Goal: Task Accomplishment & Management: Use online tool/utility

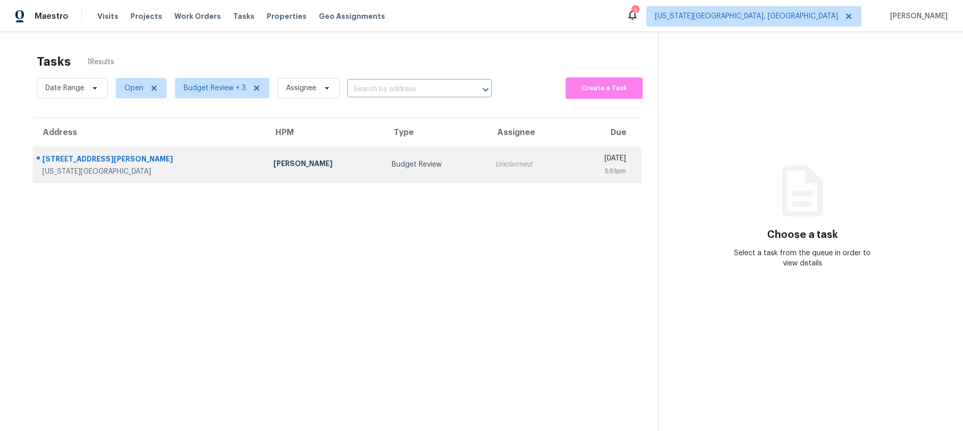
click at [284, 175] on td "Jason Leeth" at bounding box center [324, 165] width 118 height 36
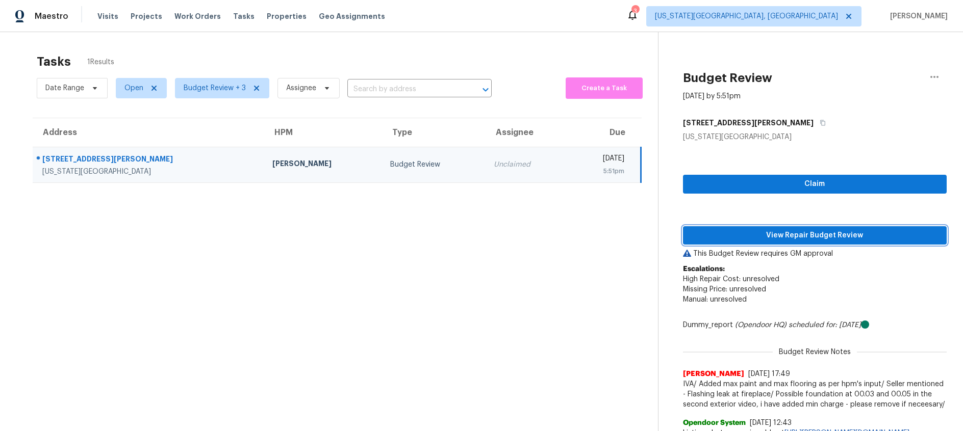
click at [753, 232] on span "View Repair Budget Review" at bounding box center [814, 235] width 247 height 13
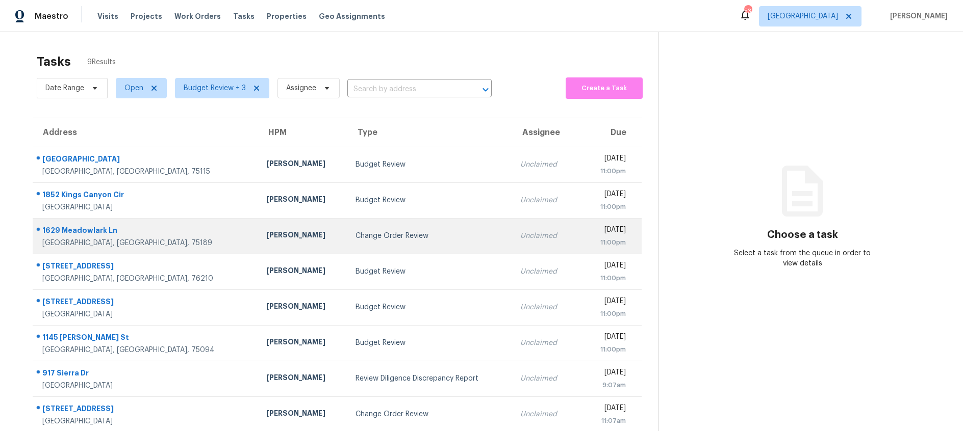
click at [400, 229] on td "Change Order Review" at bounding box center [429, 236] width 165 height 36
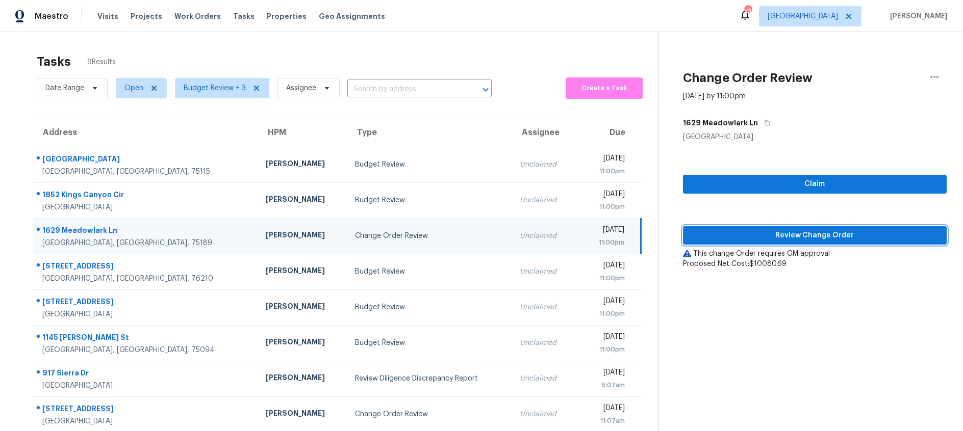
click at [745, 231] on span "Review Change Order" at bounding box center [814, 235] width 247 height 13
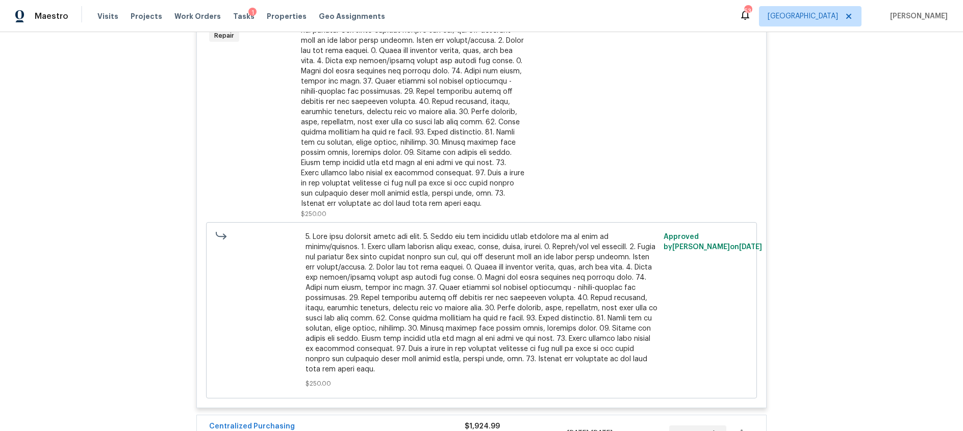
scroll to position [5098, 0]
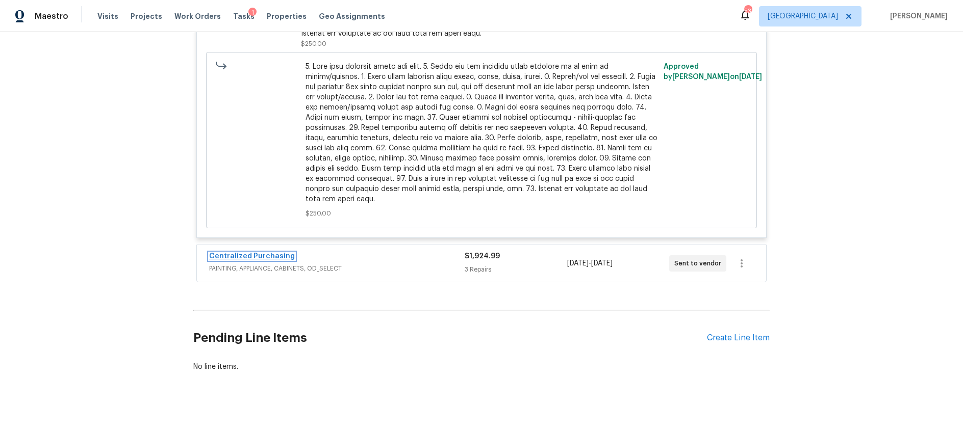
click at [276, 253] on link "Centralized Purchasing" at bounding box center [252, 256] width 86 height 7
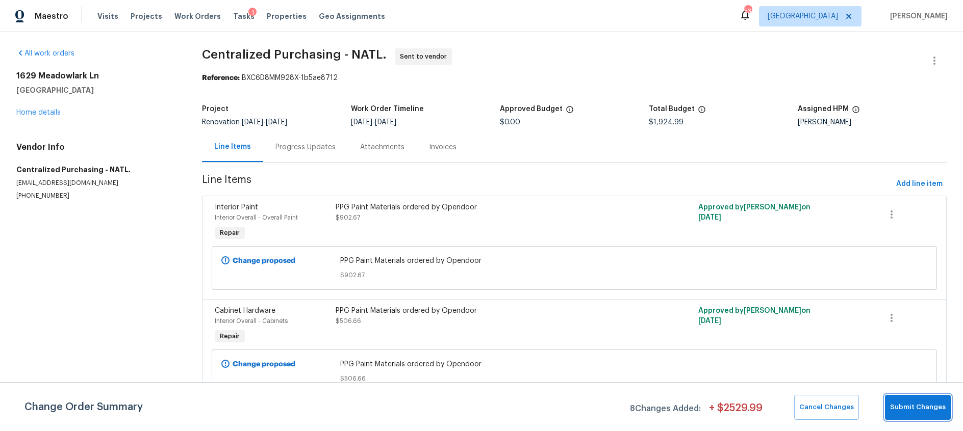
click at [932, 411] on span "Submit Changes" at bounding box center [918, 408] width 56 height 12
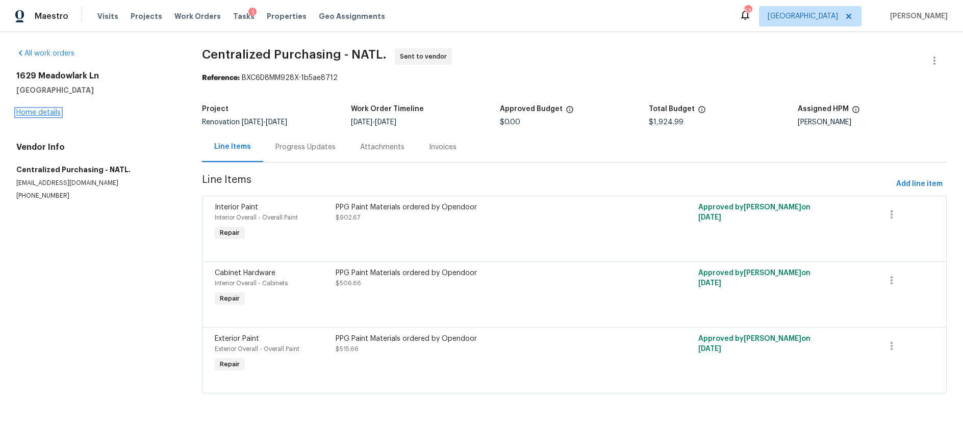
click at [40, 111] on link "Home details" at bounding box center [38, 112] width 44 height 7
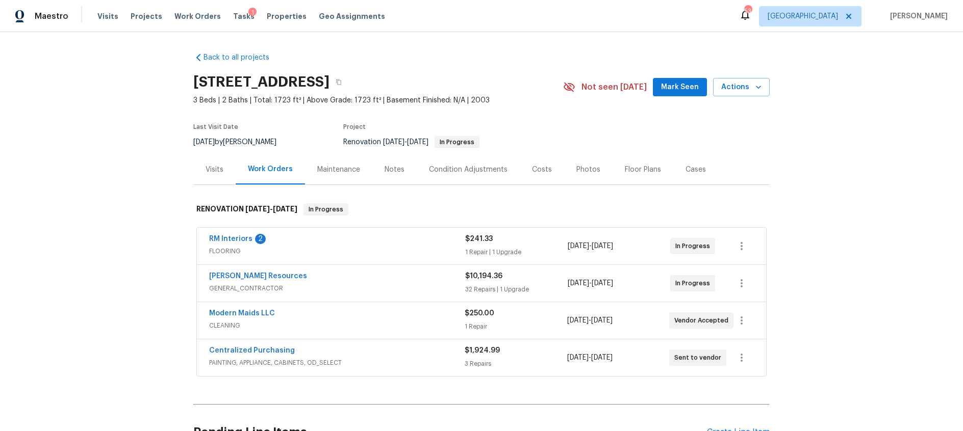
click at [343, 253] on span "FLOORING" at bounding box center [337, 251] width 256 height 10
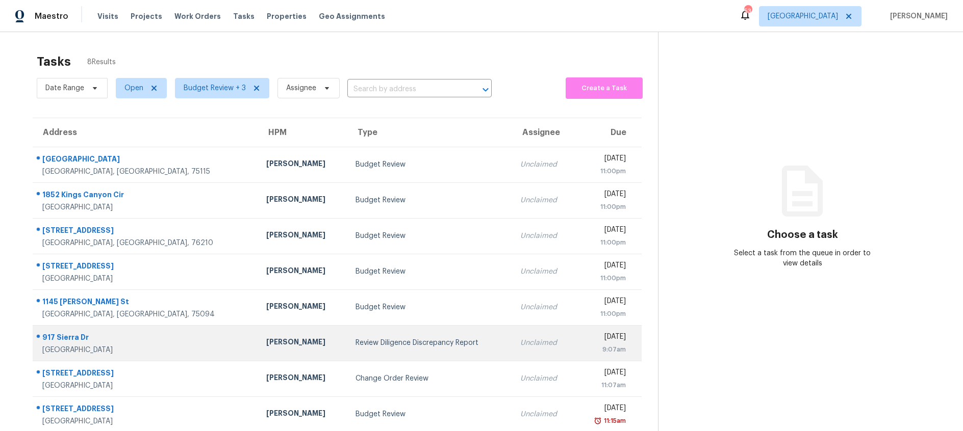
click at [355, 347] on div "Review Diligence Discrepancy Report" at bounding box center [429, 343] width 148 height 10
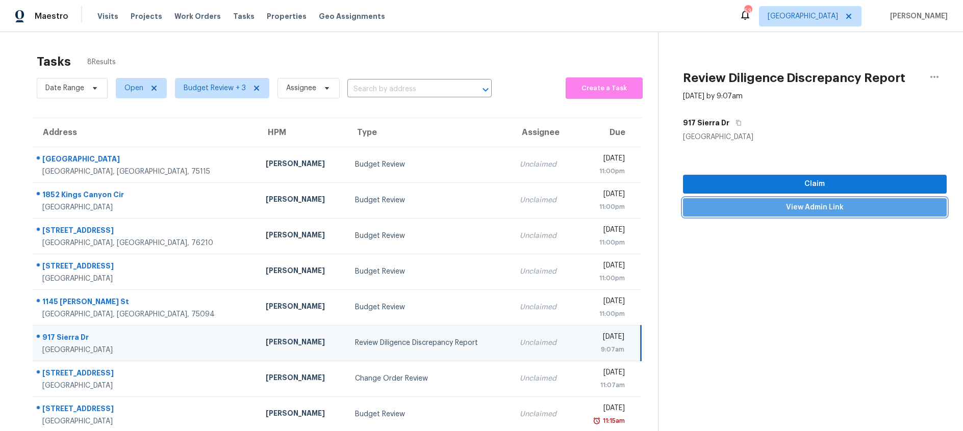
click at [814, 204] on span "View Admin Link" at bounding box center [814, 207] width 247 height 13
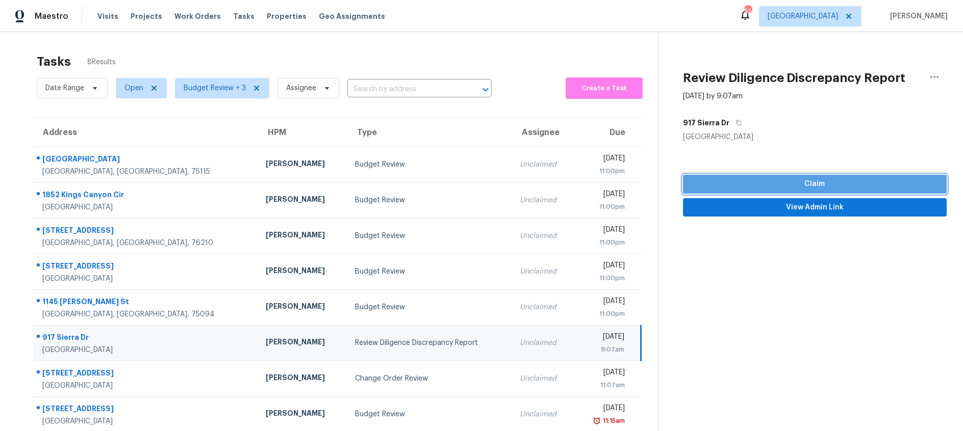
click at [759, 178] on span "Claim" at bounding box center [814, 184] width 247 height 13
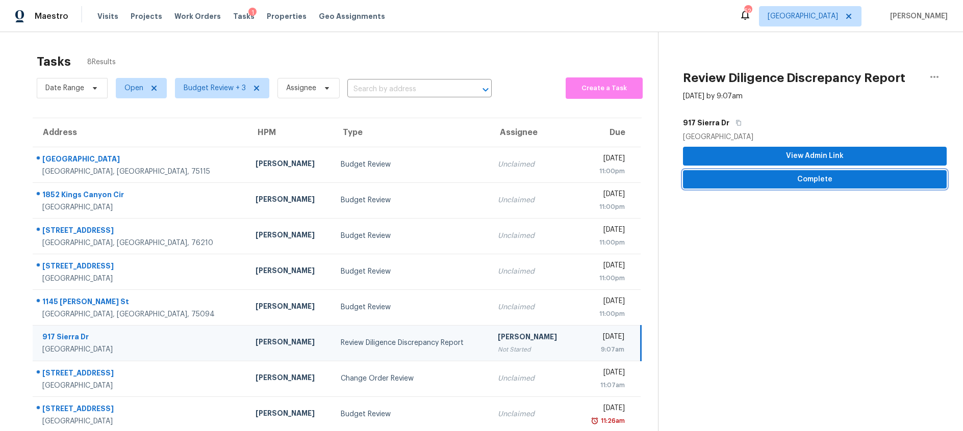
click at [759, 178] on span "Complete" at bounding box center [814, 179] width 247 height 13
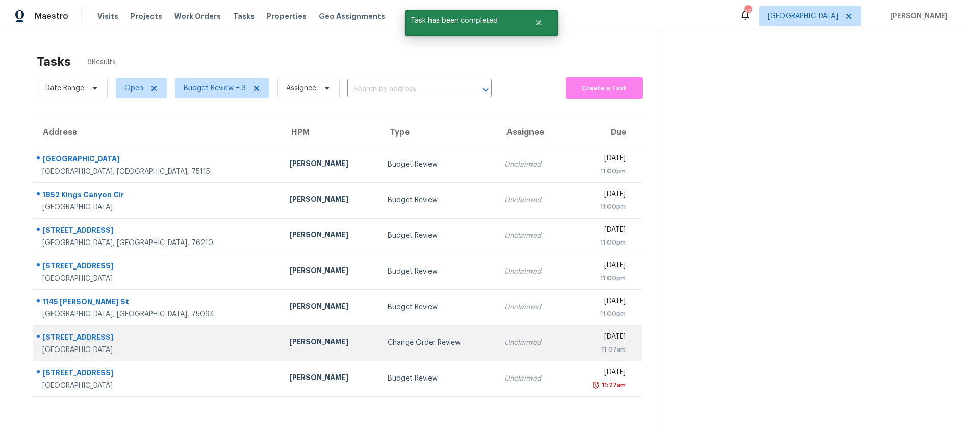
click at [308, 347] on div "[PERSON_NAME]" at bounding box center [330, 343] width 82 height 13
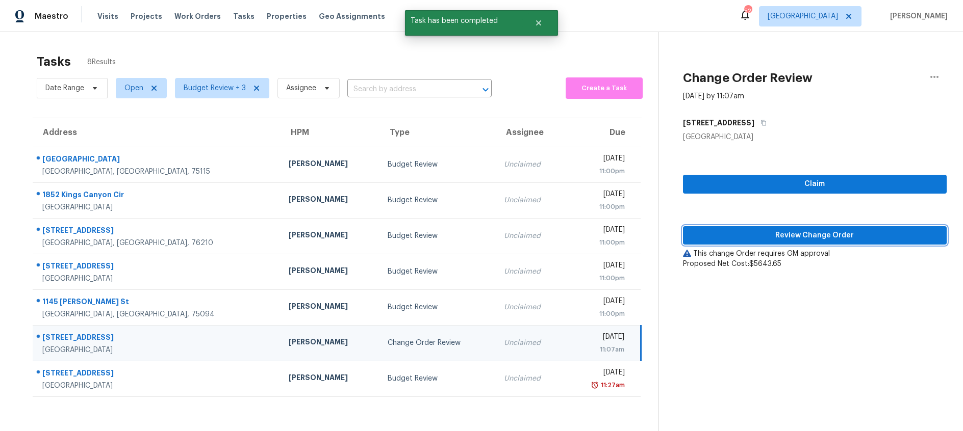
click at [791, 232] on span "Review Change Order" at bounding box center [814, 235] width 247 height 13
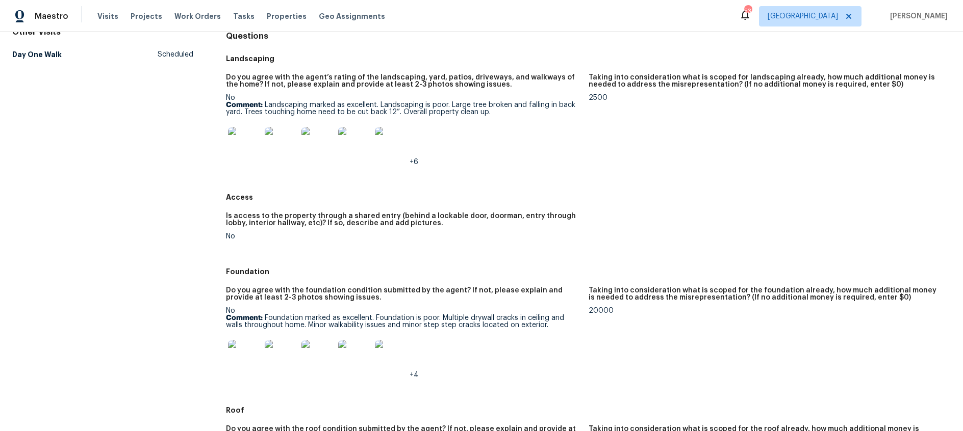
scroll to position [217, 0]
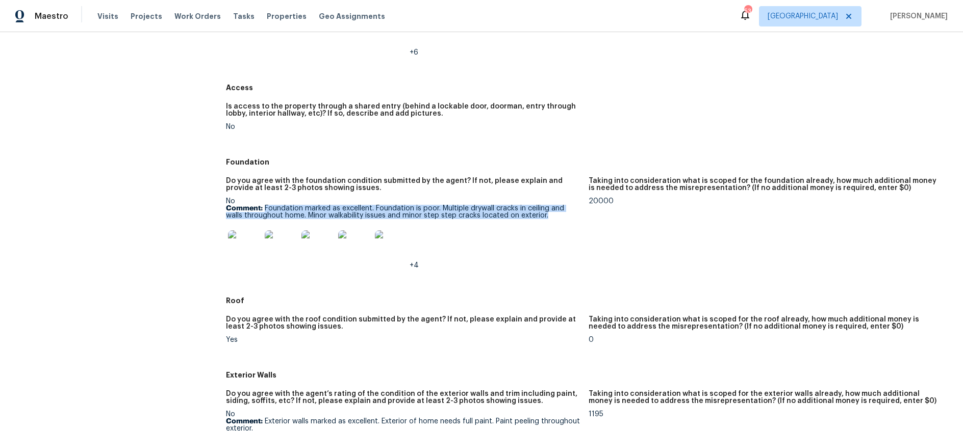
drag, startPoint x: 266, startPoint y: 208, endPoint x: 551, endPoint y: 218, distance: 285.7
click at [551, 218] on p "Comment: Foundation marked as excellent. Foundation is poor. Multiple drywall c…" at bounding box center [403, 212] width 354 height 14
copy p "Foundation marked as excellent. Foundation is poor. Multiple drywall cracks in …"
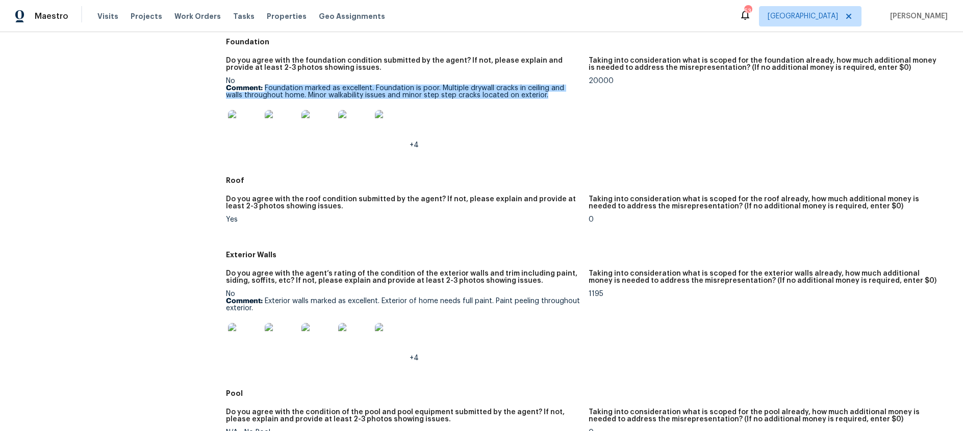
scroll to position [340, 0]
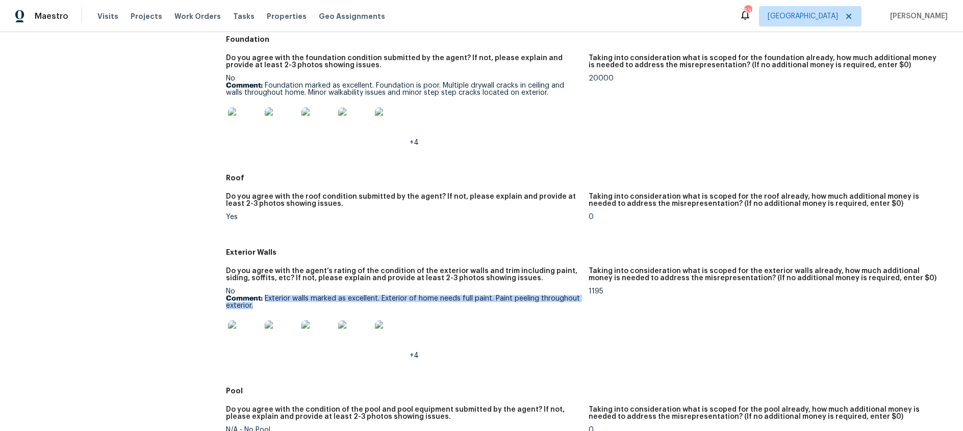
drag, startPoint x: 265, startPoint y: 300, endPoint x: 432, endPoint y: 309, distance: 167.5
click at [432, 309] on p "Comment: Exterior walls marked as excellent. Exterior of home needs full paint.…" at bounding box center [403, 302] width 354 height 14
copy p "Exterior walls marked as excellent. Exterior of home needs full paint. Paint pe…"
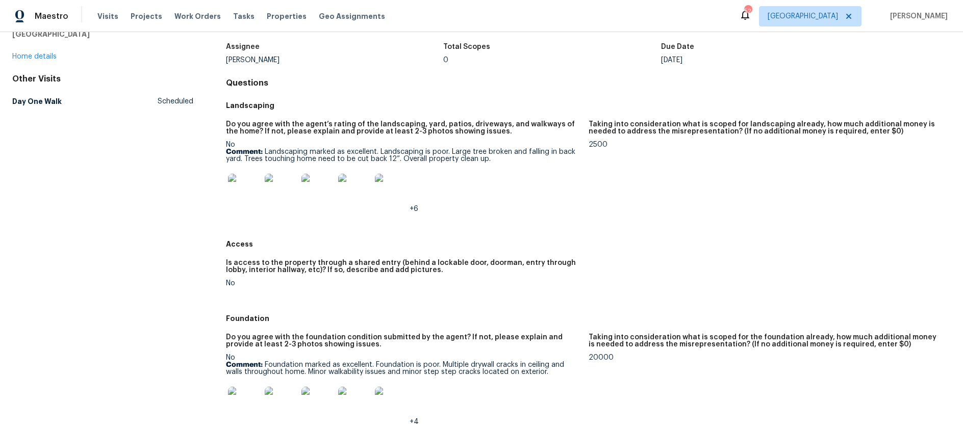
scroll to position [0, 0]
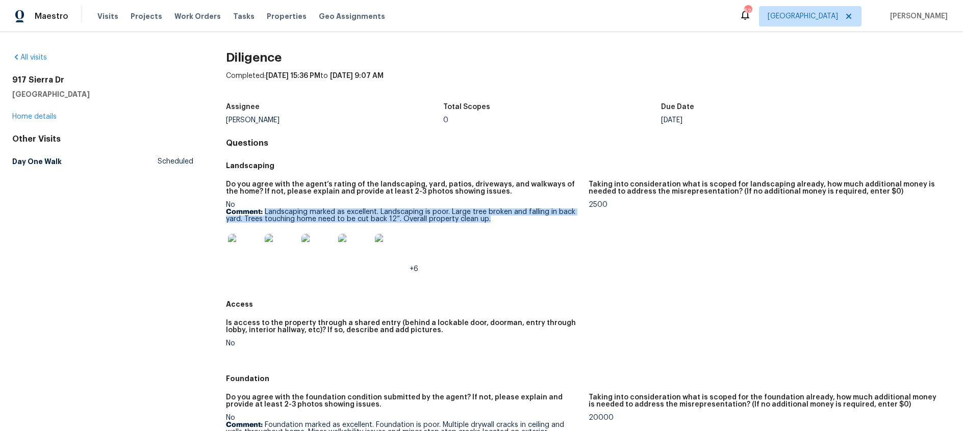
drag, startPoint x: 497, startPoint y: 220, endPoint x: 293, endPoint y: 214, distance: 204.5
click at [265, 214] on p "Comment: Landscaping marked as excellent. Landscaping is poor. Large tree broke…" at bounding box center [403, 216] width 354 height 14
copy p "Landscaping marked as excellent. Landscaping is poor. Large tree broken and fal…"
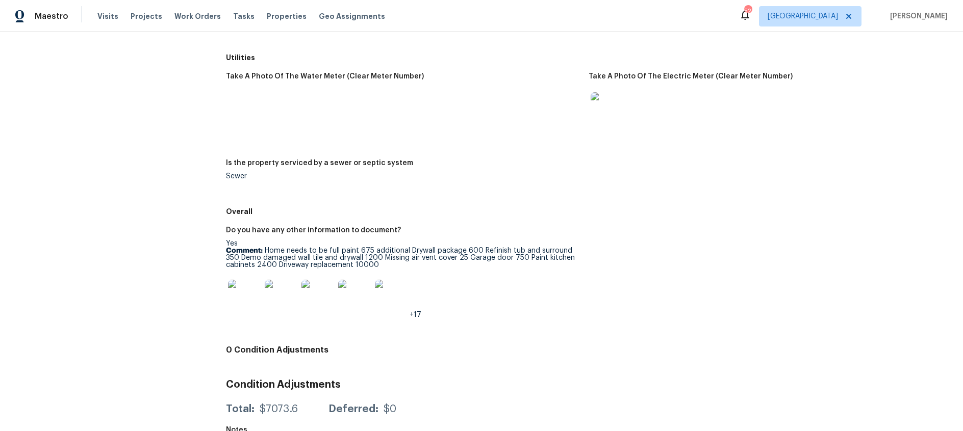
scroll to position [1482, 0]
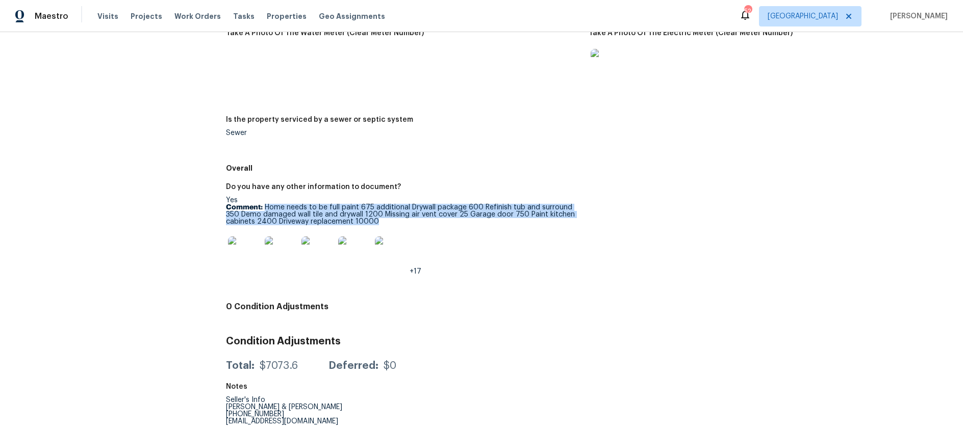
drag, startPoint x: 392, startPoint y: 220, endPoint x: 267, endPoint y: 211, distance: 125.3
click at [266, 210] on p "Comment: Home needs to be full paint 675 additional Drywall package 600 Refinis…" at bounding box center [403, 214] width 354 height 21
click at [354, 252] on img at bounding box center [354, 253] width 33 height 33
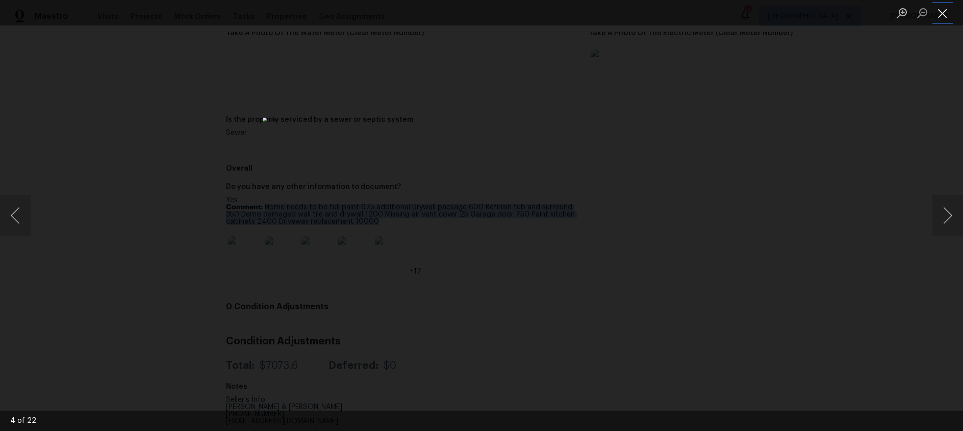
click at [940, 16] on button "Close lightbox" at bounding box center [942, 13] width 20 height 18
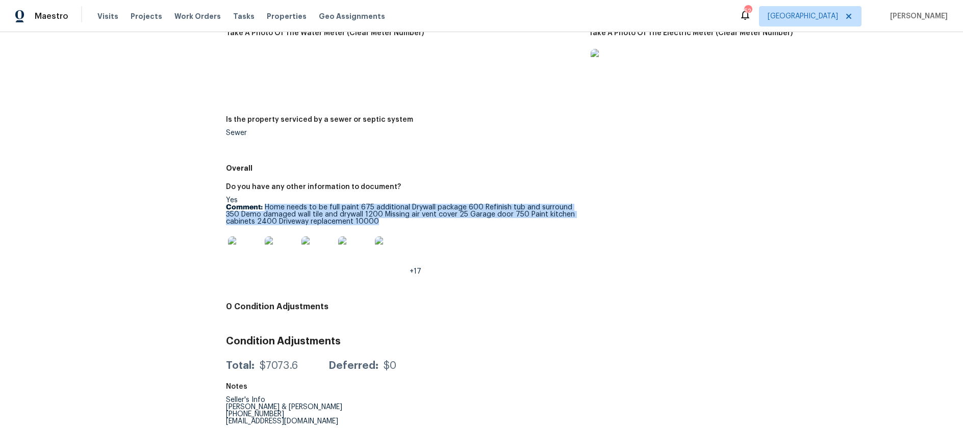
click at [430, 224] on p "Comment: Home needs to be full paint 675 additional Drywall package 600 Refinis…" at bounding box center [403, 214] width 354 height 21
drag, startPoint x: 367, startPoint y: 219, endPoint x: 265, endPoint y: 209, distance: 102.4
click at [265, 209] on p "Comment: Home needs to be full paint 675 additional Drywall package 600 Refinis…" at bounding box center [403, 214] width 354 height 21
copy p "Home needs to be full paint 675 additional Drywall package 600 Refinish tub and…"
click at [297, 213] on p "Comment: Home needs to be full paint 675 additional Drywall package 600 Refinis…" at bounding box center [403, 214] width 354 height 21
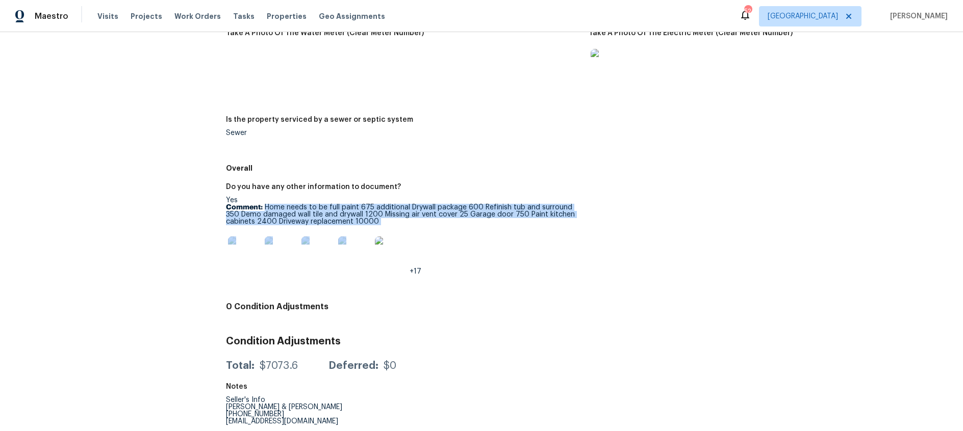
drag, startPoint x: 266, startPoint y: 206, endPoint x: 398, endPoint y: 227, distance: 134.1
click at [398, 227] on div "Yes Comment: Home needs to be full paint 675 additional Drywall package 600 Ref…" at bounding box center [403, 236] width 354 height 79
drag, startPoint x: 393, startPoint y: 221, endPoint x: 382, endPoint y: 221, distance: 10.2
click at [393, 221] on p "Comment: Home needs to be full paint 675 additional Drywall package 600 Refinis…" at bounding box center [403, 214] width 354 height 21
drag, startPoint x: 381, startPoint y: 221, endPoint x: 266, endPoint y: 209, distance: 115.9
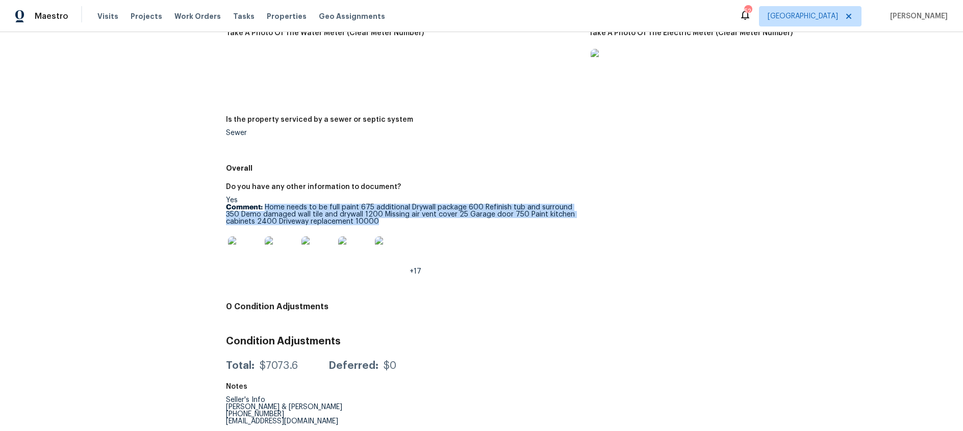
click at [266, 209] on p "Comment: Home needs to be full paint 675 additional Drywall package 600 Refinis…" at bounding box center [403, 214] width 354 height 21
copy p "Home needs to be full paint 675 additional Drywall package 600 Refinish tub and…"
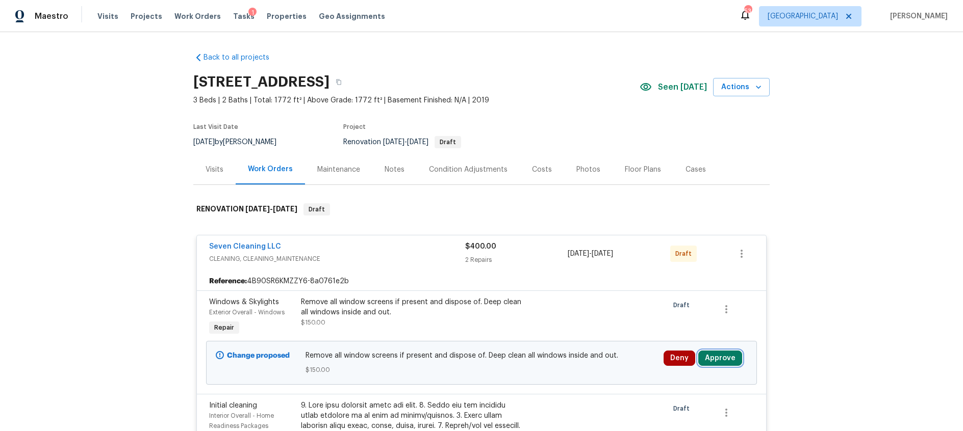
click at [718, 357] on button "Approve" at bounding box center [720, 358] width 44 height 15
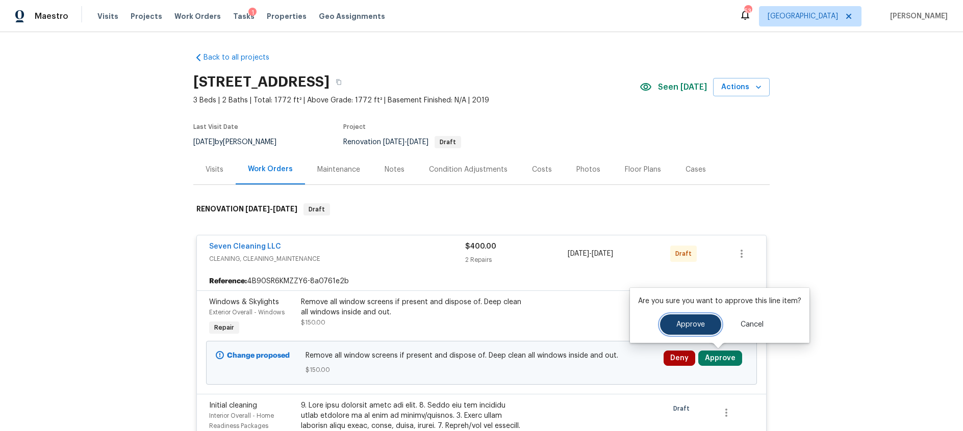
click at [690, 327] on span "Approve" at bounding box center [690, 325] width 29 height 8
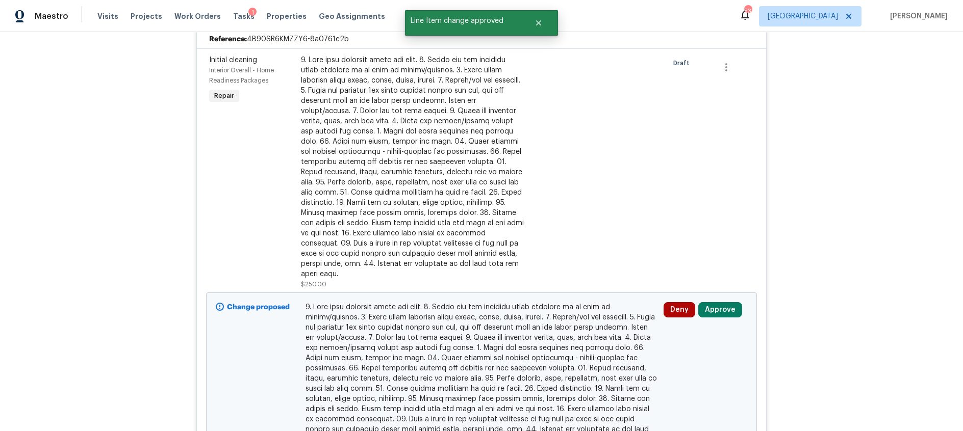
scroll to position [256, 0]
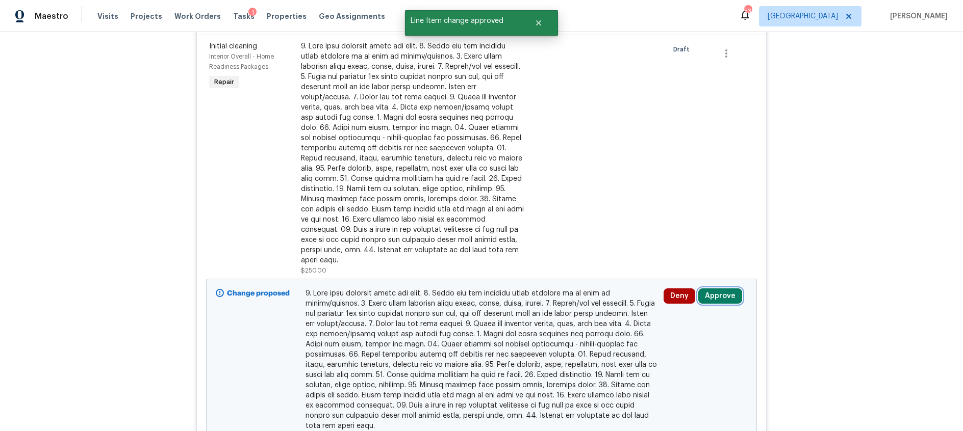
click at [726, 289] on button "Approve" at bounding box center [720, 296] width 44 height 15
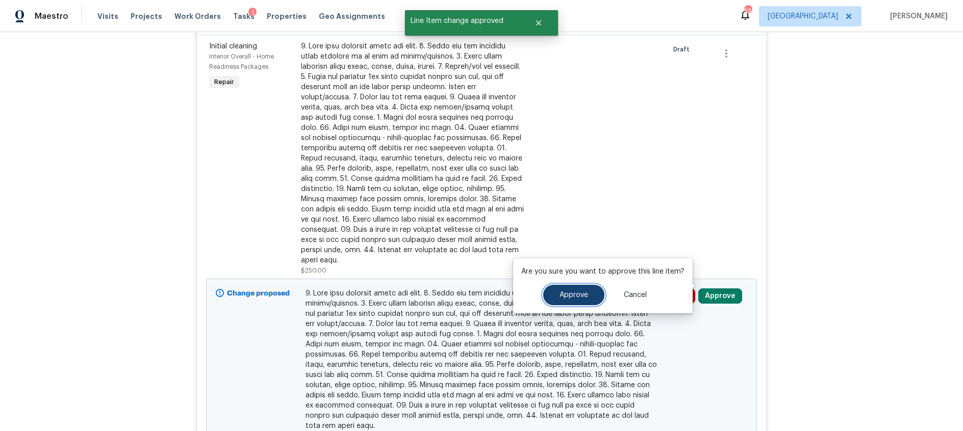
click at [580, 297] on span "Approve" at bounding box center [573, 296] width 29 height 8
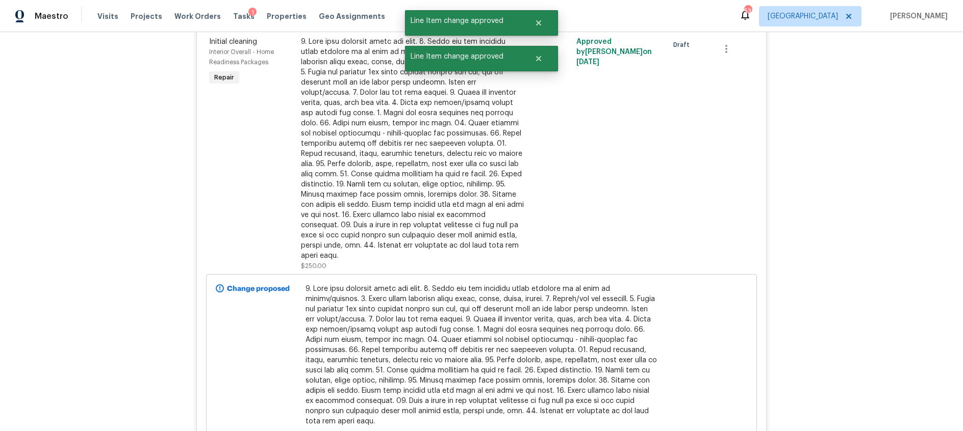
scroll to position [642, 0]
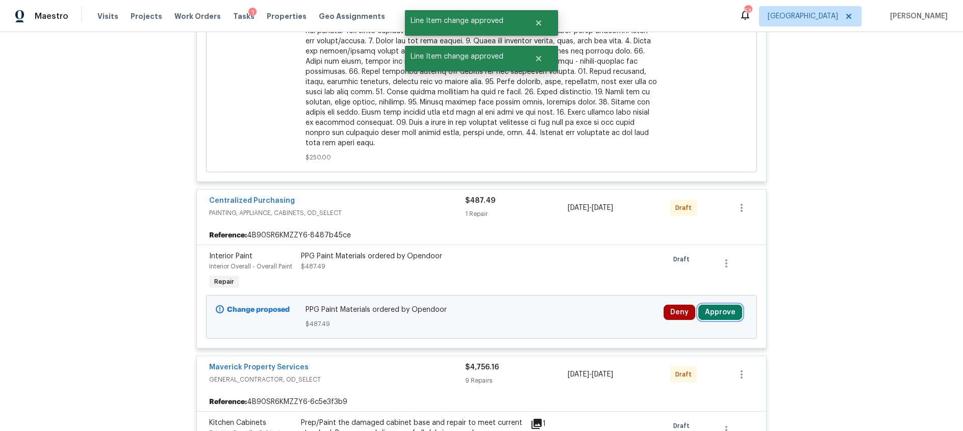
drag, startPoint x: 714, startPoint y: 304, endPoint x: 704, endPoint y: 303, distance: 10.2
click at [714, 305] on button "Approve" at bounding box center [720, 312] width 44 height 15
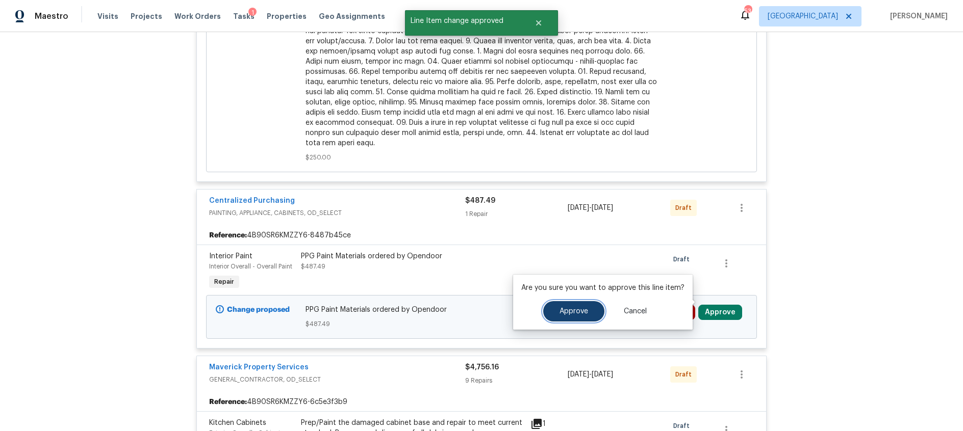
click at [578, 315] on span "Approve" at bounding box center [573, 312] width 29 height 8
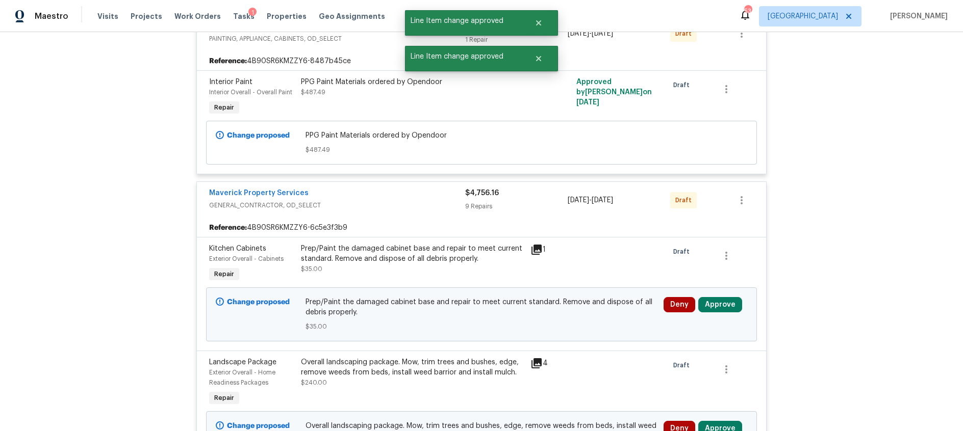
scroll to position [825, 0]
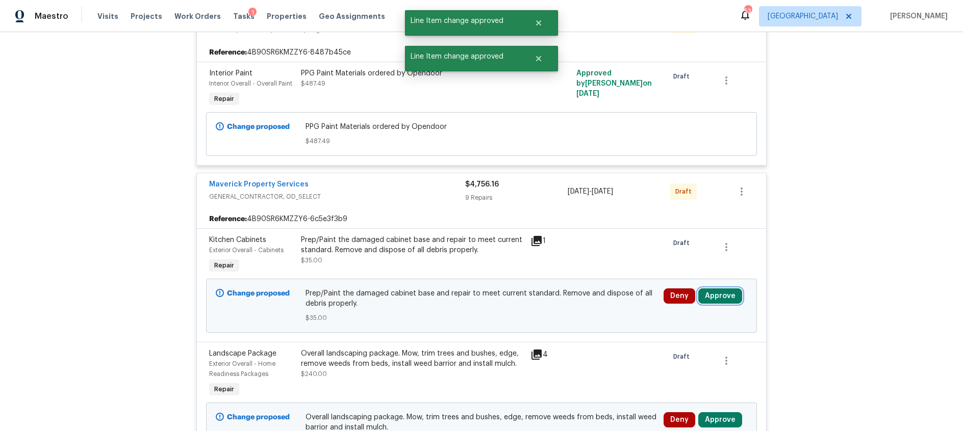
click at [718, 289] on button "Approve" at bounding box center [720, 296] width 44 height 15
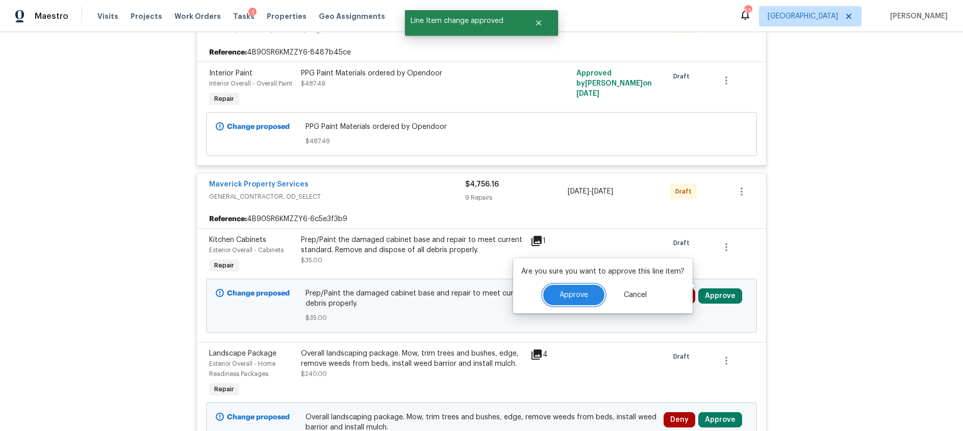
click at [568, 300] on button "Approve" at bounding box center [573, 295] width 61 height 20
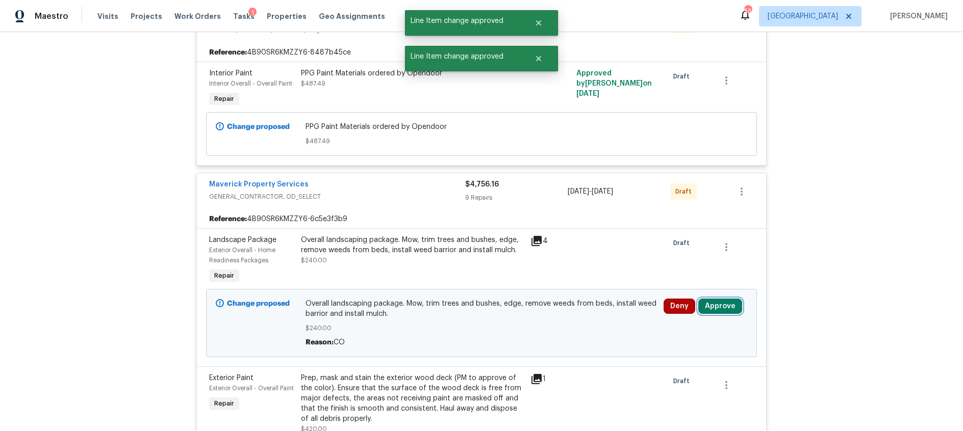
click at [722, 299] on button "Approve" at bounding box center [720, 306] width 44 height 15
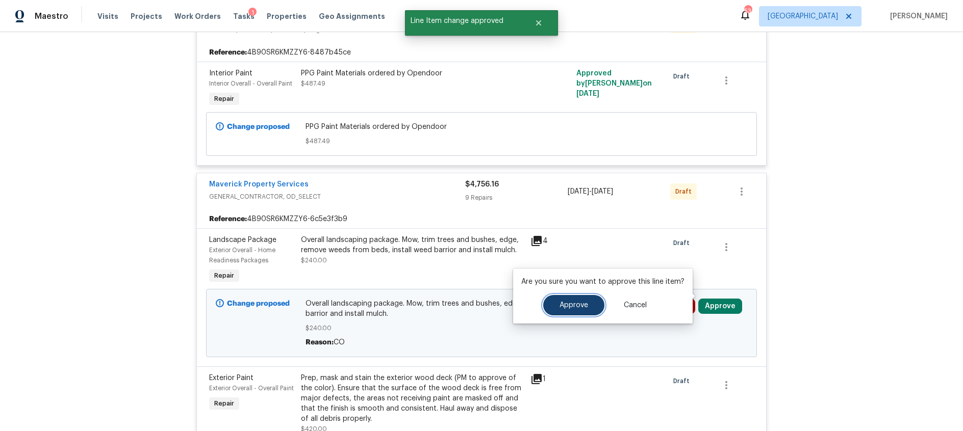
click at [574, 309] on button "Approve" at bounding box center [573, 305] width 61 height 20
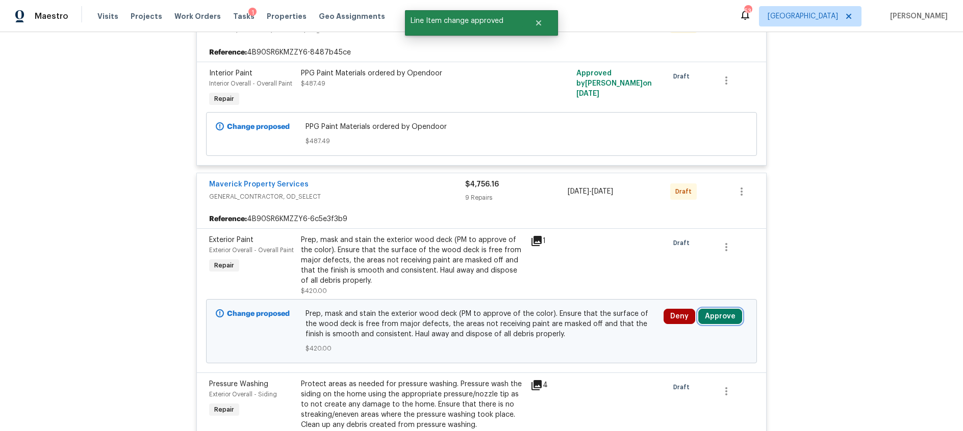
click at [729, 309] on button "Approve" at bounding box center [720, 316] width 44 height 15
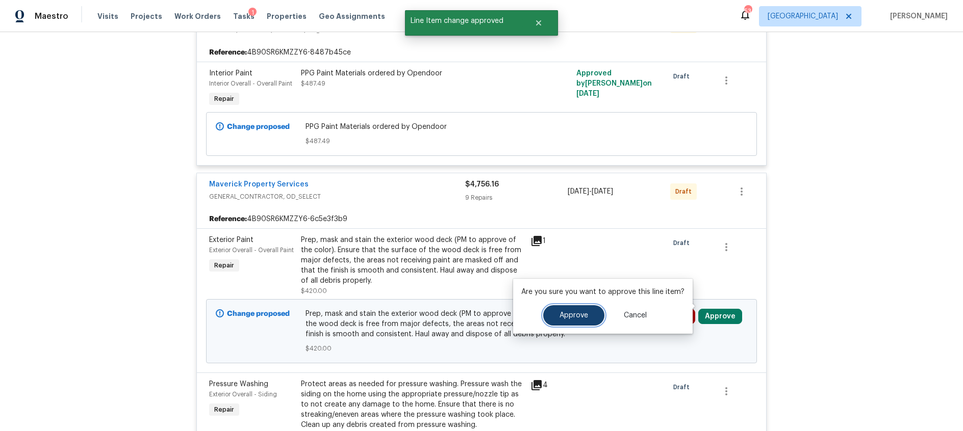
click at [568, 317] on span "Approve" at bounding box center [573, 316] width 29 height 8
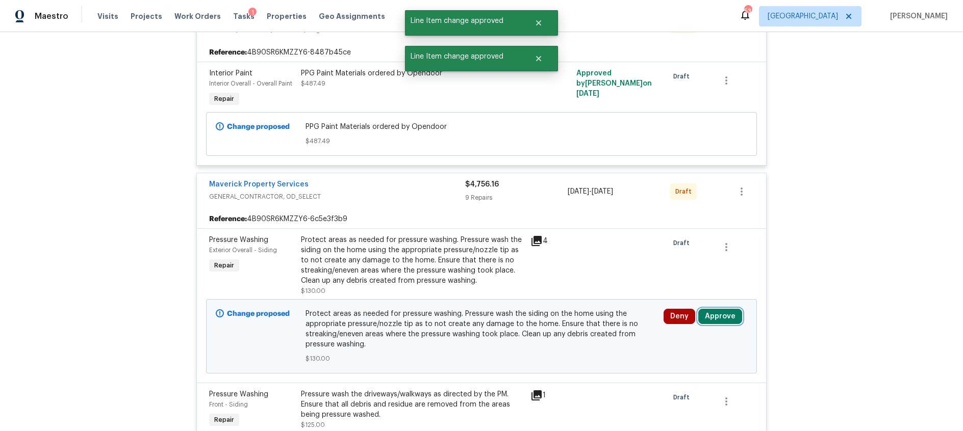
click at [713, 309] on button "Approve" at bounding box center [720, 316] width 44 height 15
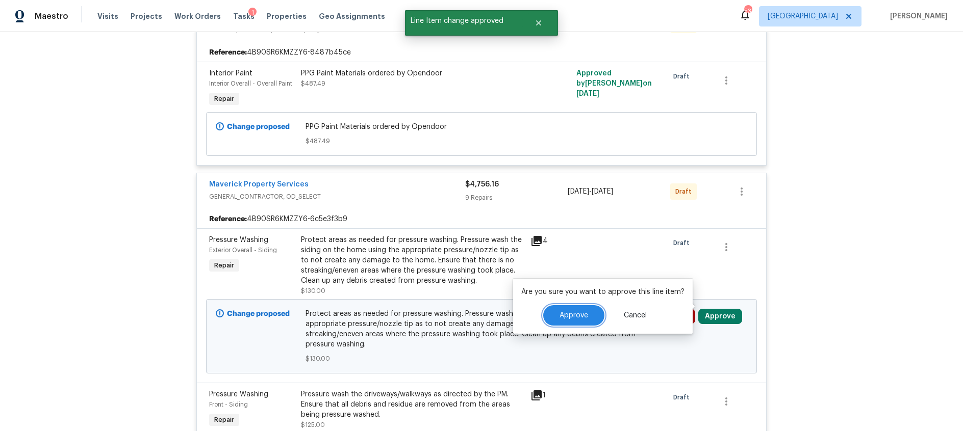
drag, startPoint x: 575, startPoint y: 317, endPoint x: 589, endPoint y: 302, distance: 20.6
click at [575, 317] on span "Approve" at bounding box center [573, 316] width 29 height 8
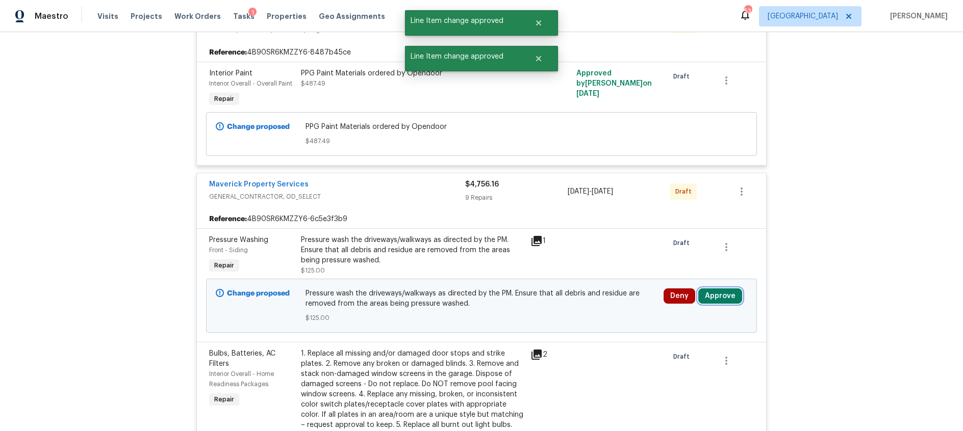
click at [714, 289] on button "Approve" at bounding box center [720, 296] width 44 height 15
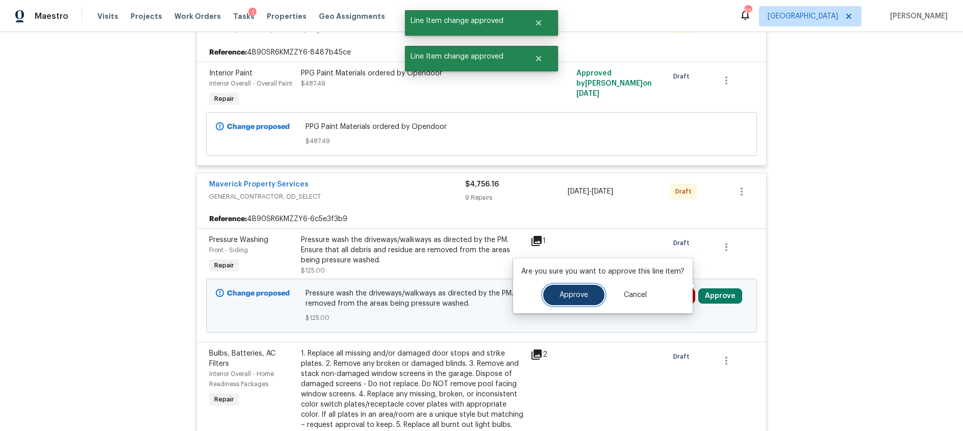
click at [554, 294] on button "Approve" at bounding box center [573, 295] width 61 height 20
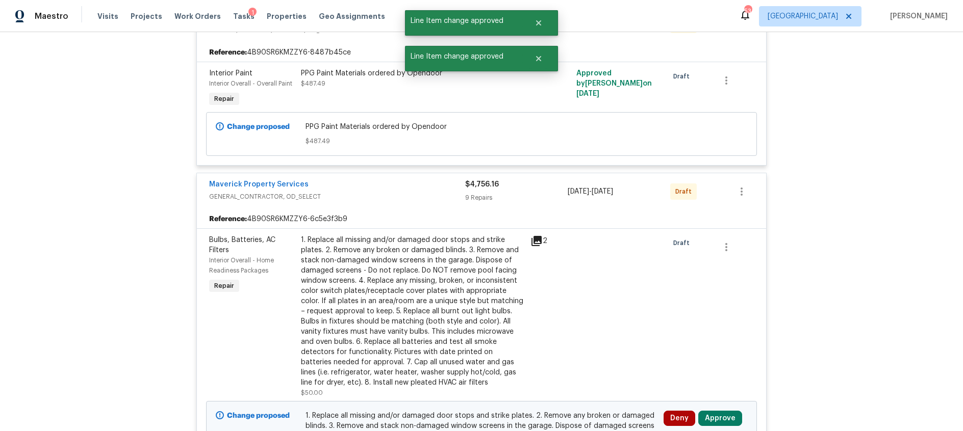
scroll to position [970, 0]
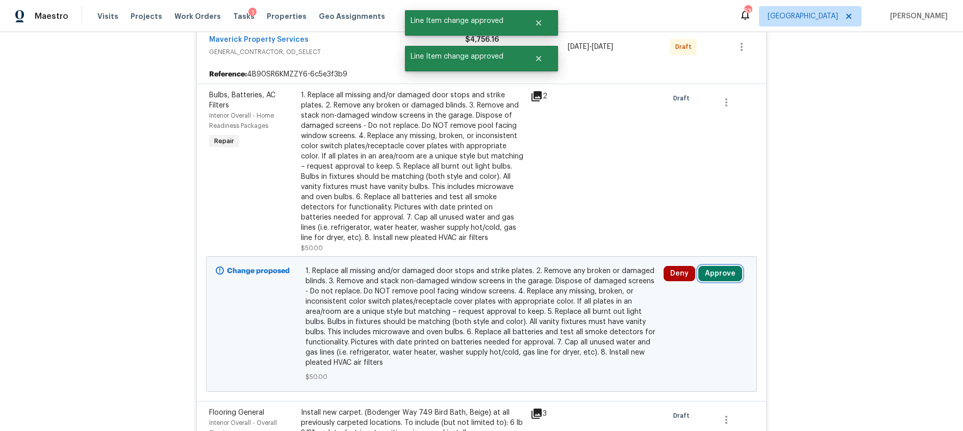
click at [709, 266] on button "Approve" at bounding box center [720, 273] width 44 height 15
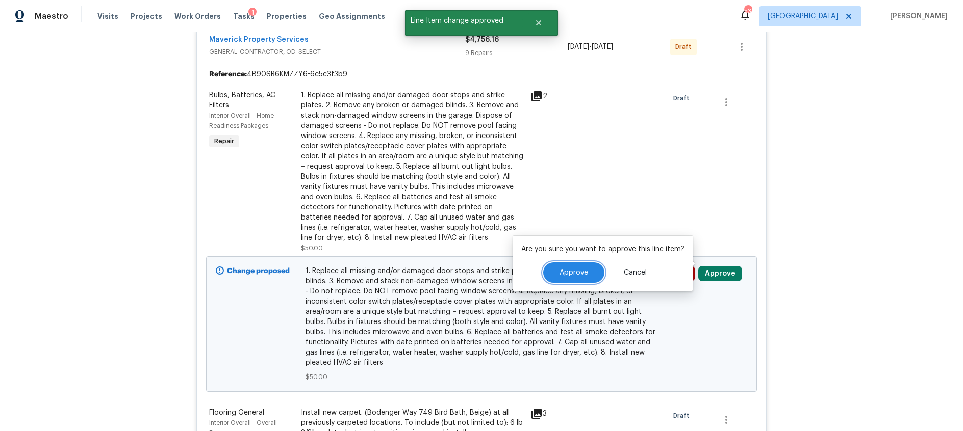
click at [579, 278] on button "Approve" at bounding box center [573, 273] width 61 height 20
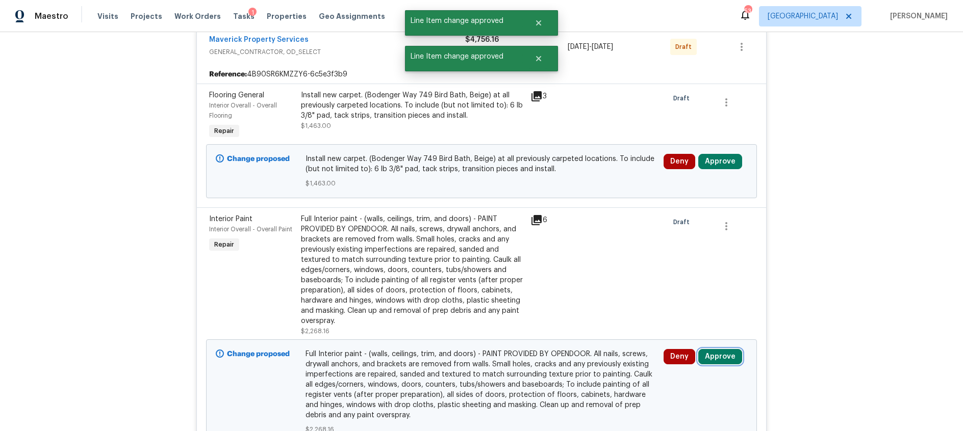
click at [724, 349] on button "Approve" at bounding box center [720, 356] width 44 height 15
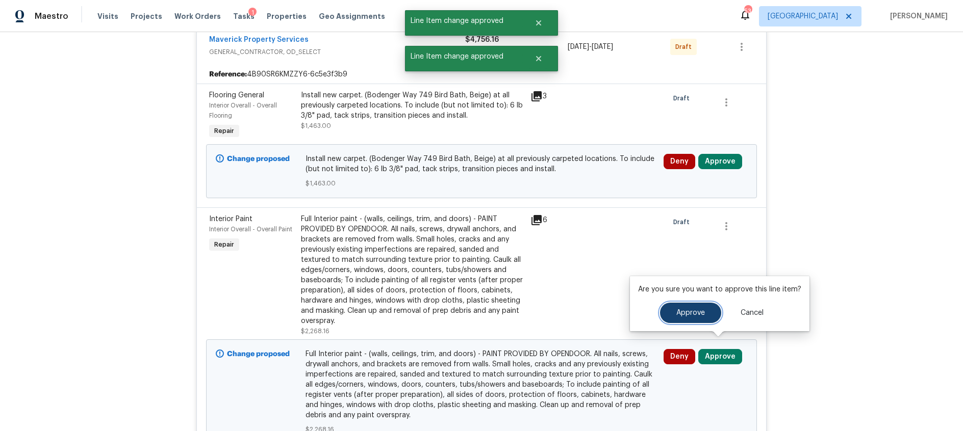
click at [684, 317] on span "Approve" at bounding box center [690, 313] width 29 height 8
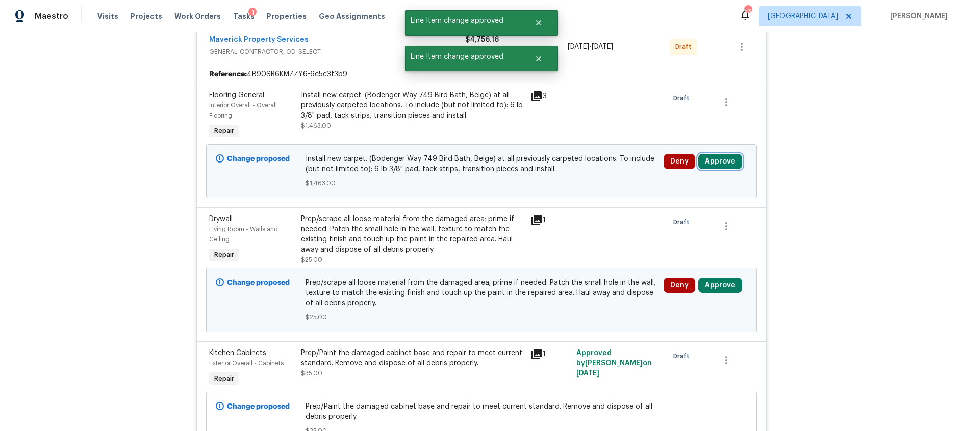
click at [723, 154] on button "Approve" at bounding box center [720, 161] width 44 height 15
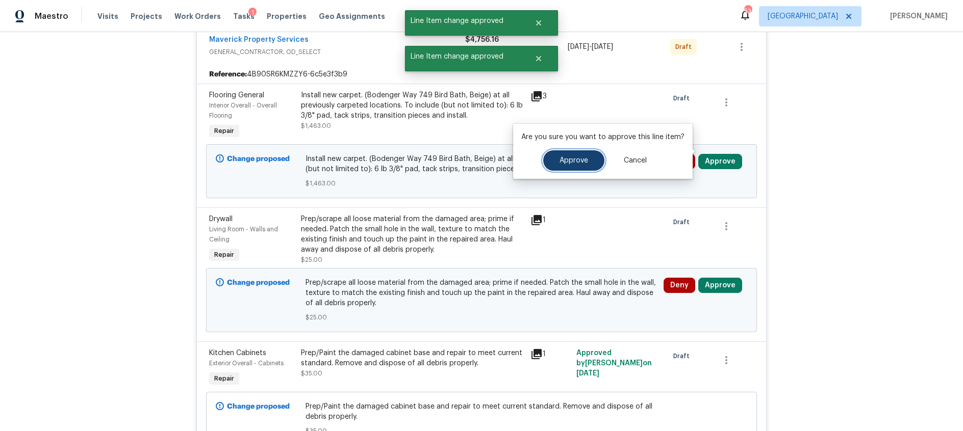
click at [567, 162] on span "Approve" at bounding box center [573, 161] width 29 height 8
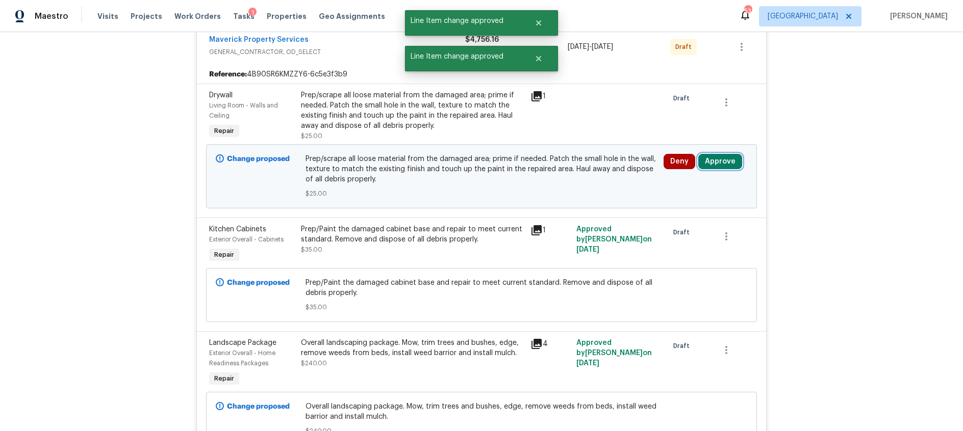
click at [719, 154] on button "Approve" at bounding box center [720, 161] width 44 height 15
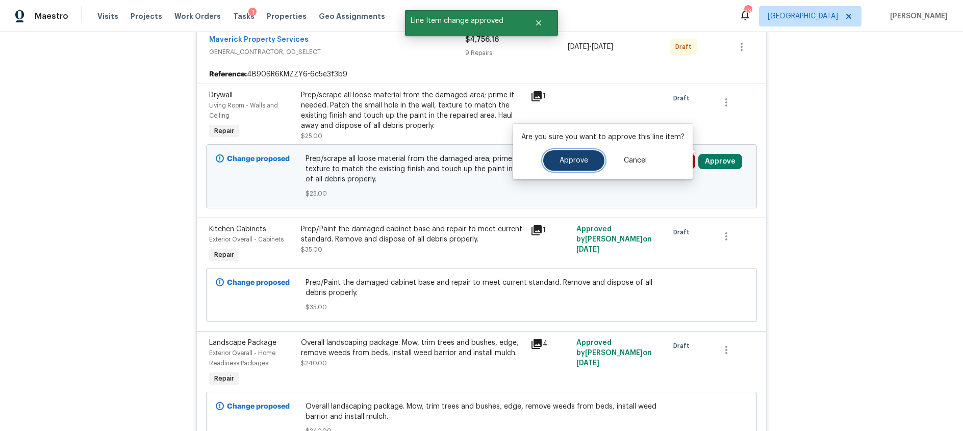
click at [566, 162] on span "Approve" at bounding box center [573, 161] width 29 height 8
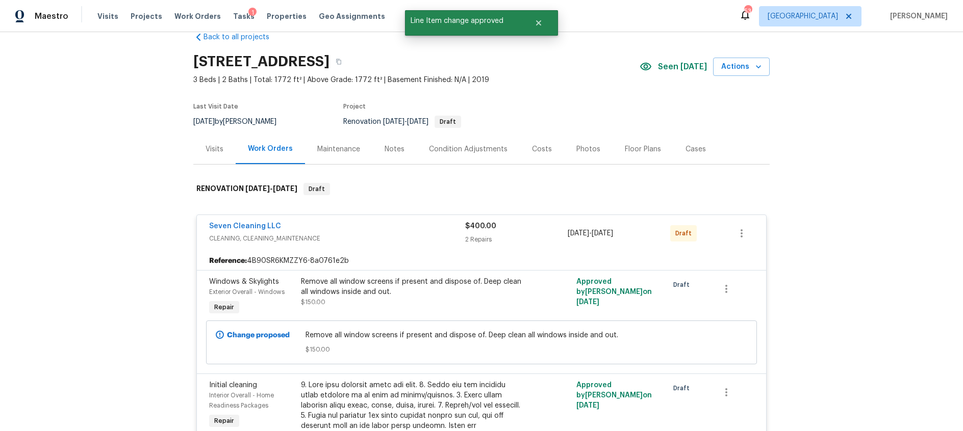
scroll to position [0, 0]
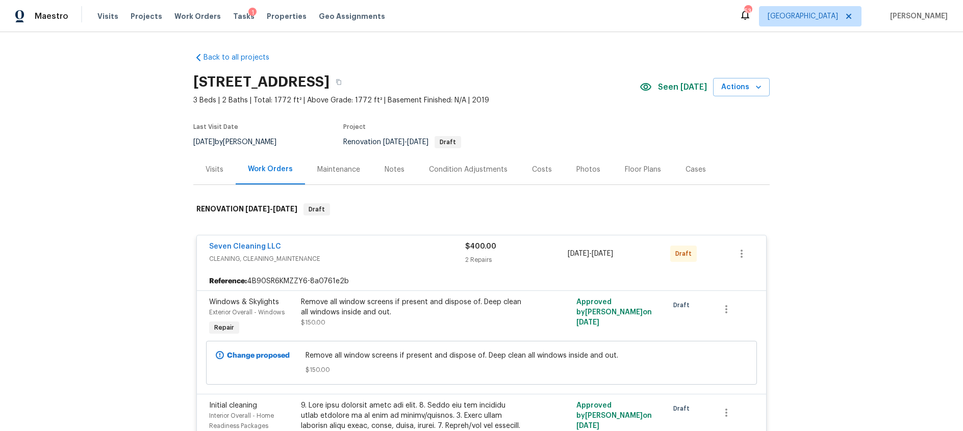
click at [532, 167] on div "Costs" at bounding box center [542, 170] width 20 height 10
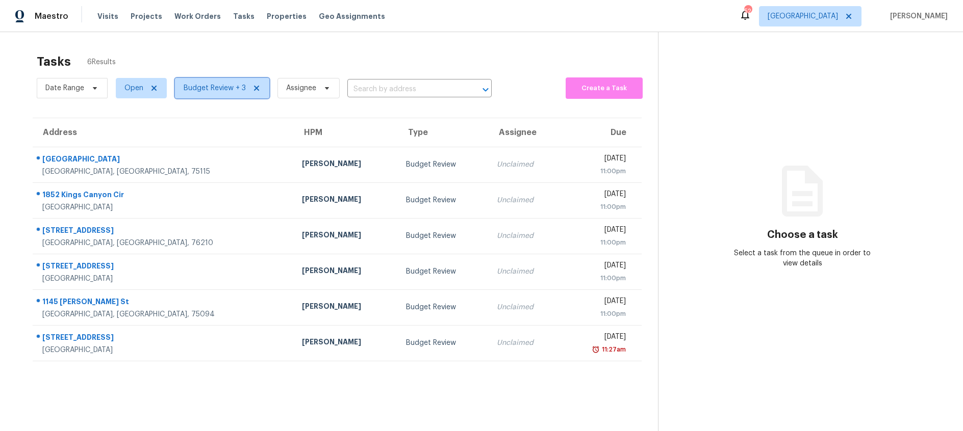
click at [215, 90] on span "Budget Review + 3" at bounding box center [215, 88] width 62 height 10
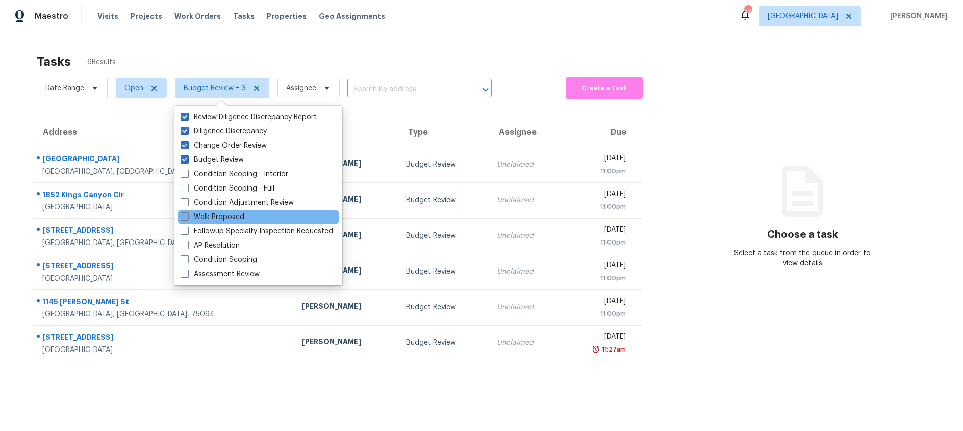
click at [180, 218] on span at bounding box center [184, 217] width 8 height 8
click at [180, 218] on input "Walk Proposed" at bounding box center [183, 215] width 7 height 7
checkbox input "true"
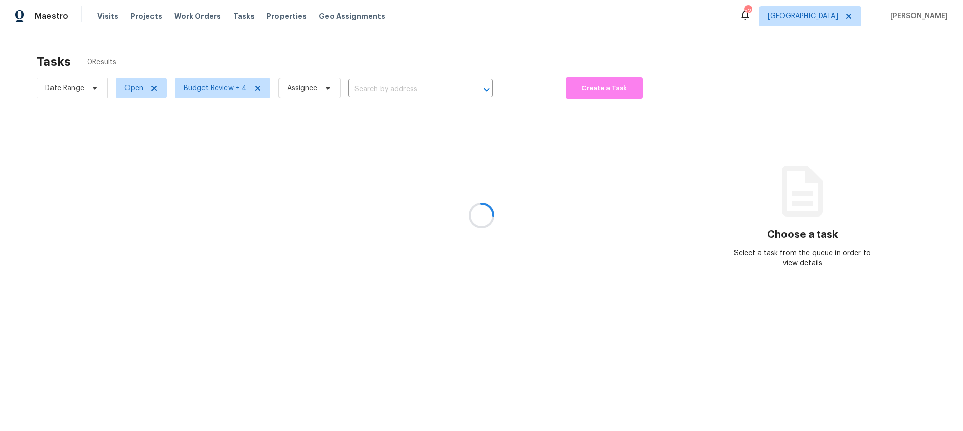
click at [221, 49] on div at bounding box center [481, 215] width 963 height 431
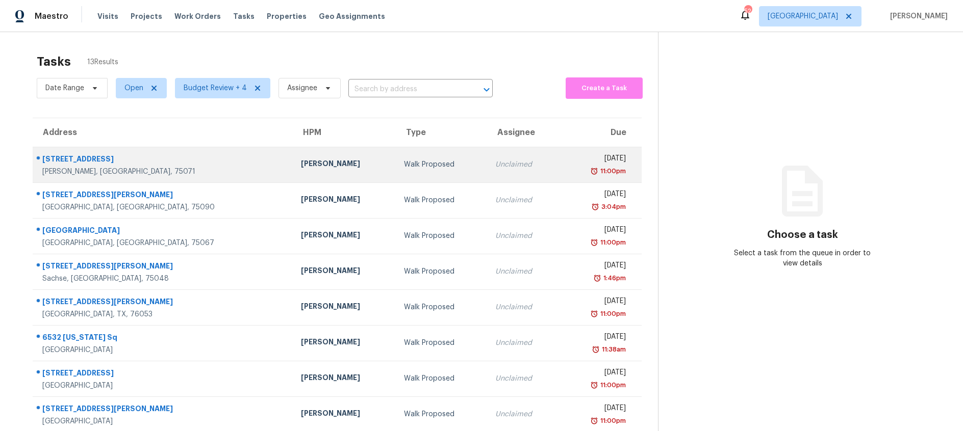
click at [301, 161] on div "[PERSON_NAME]" at bounding box center [344, 165] width 87 height 13
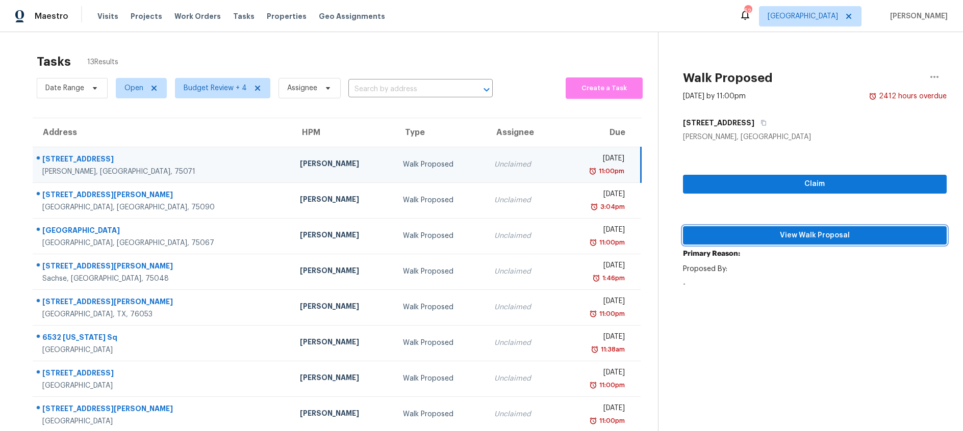
click at [801, 236] on span "View Walk Proposal" at bounding box center [814, 235] width 247 height 13
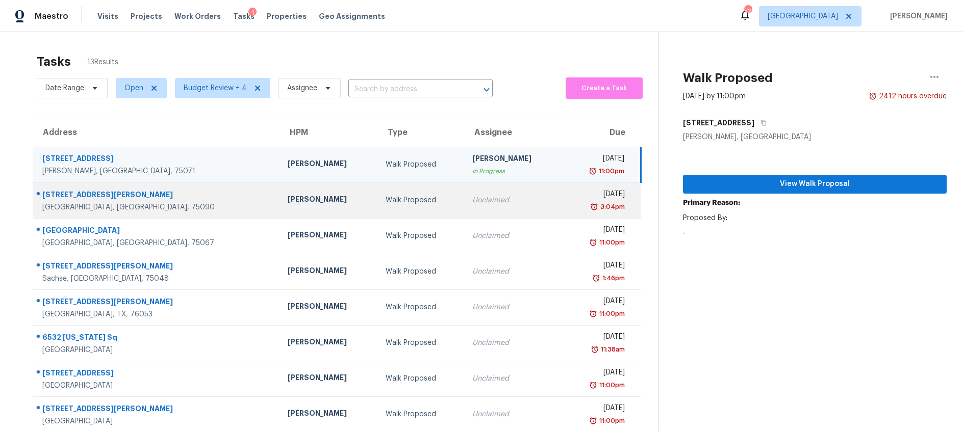
scroll to position [100, 0]
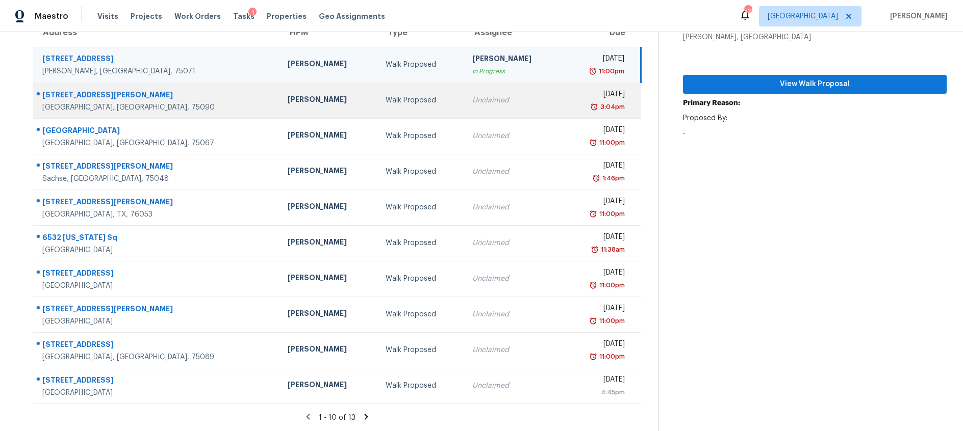
click at [323, 86] on td "[PERSON_NAME]" at bounding box center [328, 101] width 98 height 36
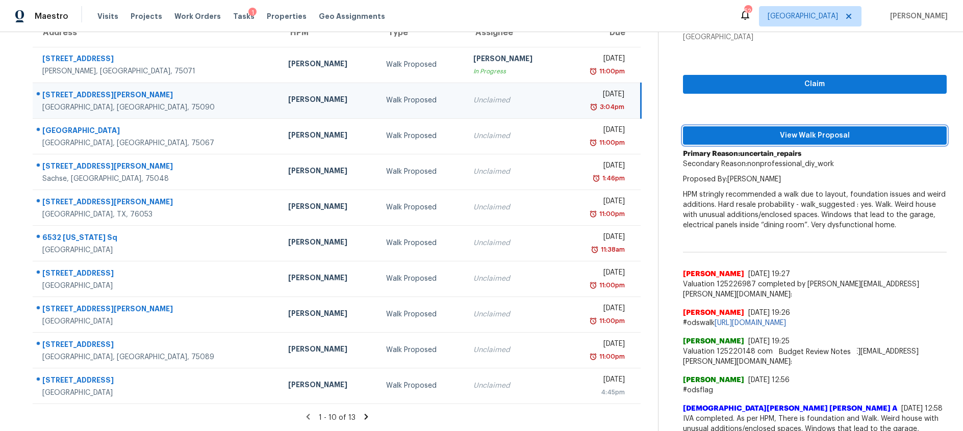
click at [763, 134] on span "View Walk Proposal" at bounding box center [814, 135] width 247 height 13
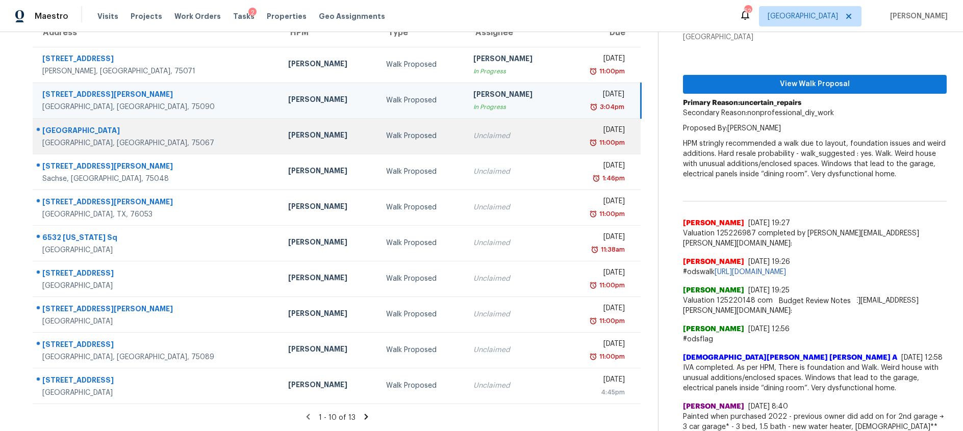
click at [473, 137] on div "Unclaimed" at bounding box center [514, 136] width 82 height 10
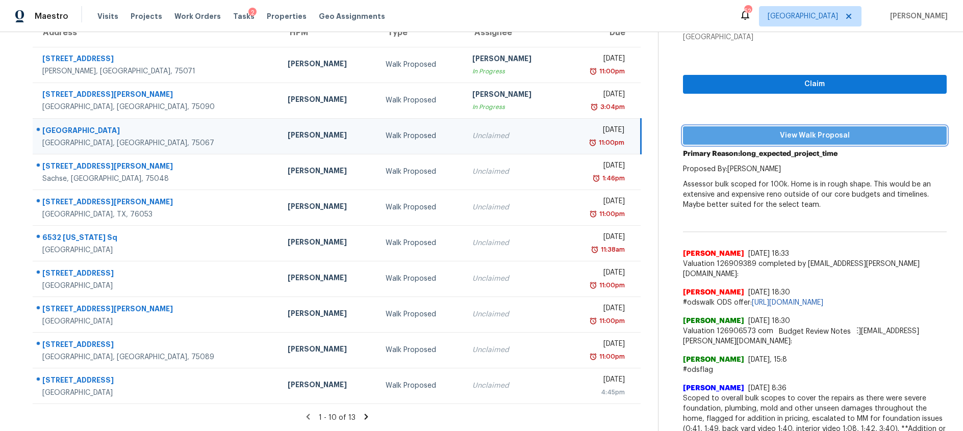
click at [782, 137] on span "View Walk Proposal" at bounding box center [814, 135] width 247 height 13
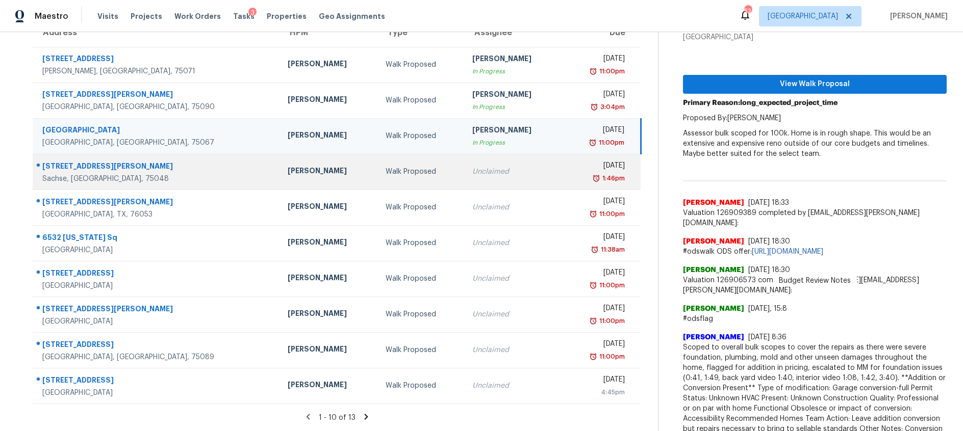
click at [385, 175] on div "Walk Proposed" at bounding box center [420, 172] width 70 height 10
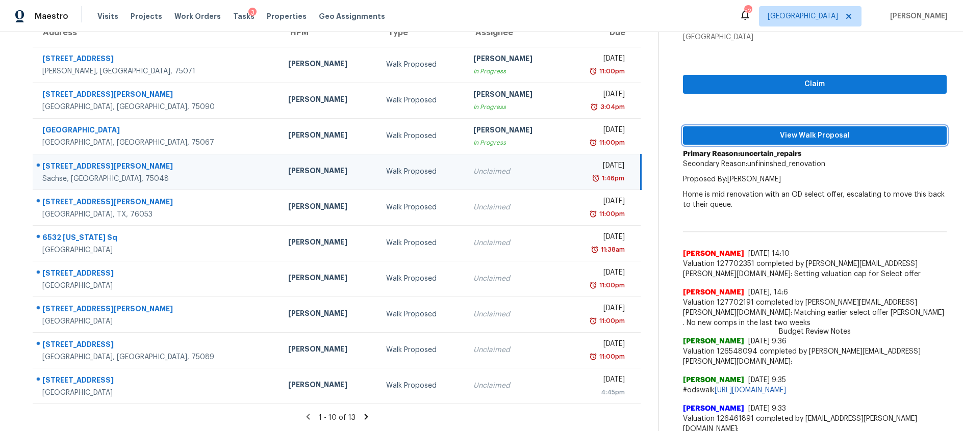
click at [748, 139] on span "View Walk Proposal" at bounding box center [814, 135] width 247 height 13
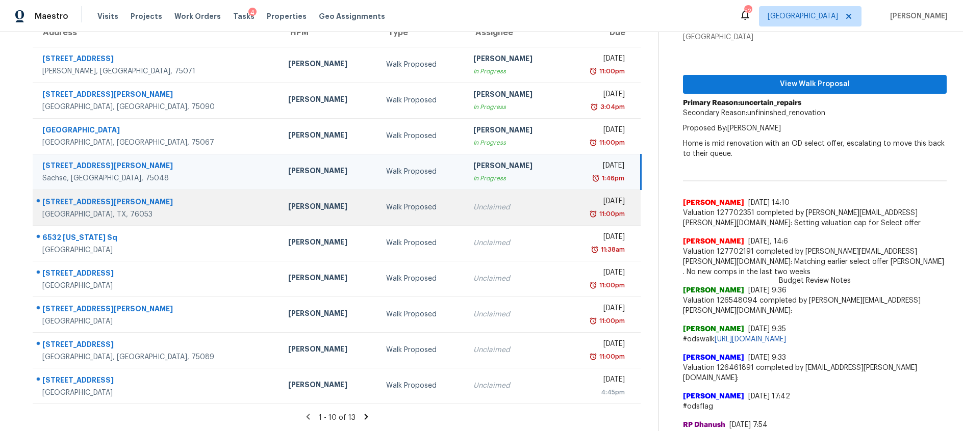
click at [395, 210] on div "Walk Proposed" at bounding box center [421, 207] width 70 height 10
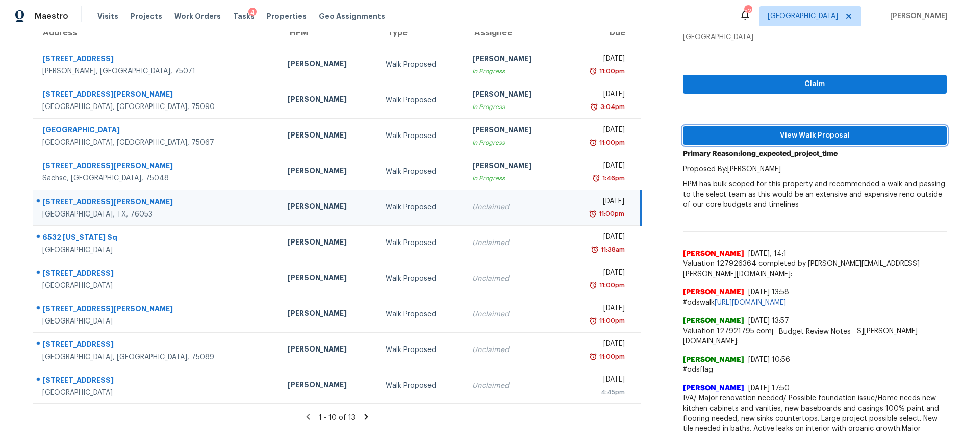
click at [709, 133] on span "View Walk Proposal" at bounding box center [814, 135] width 247 height 13
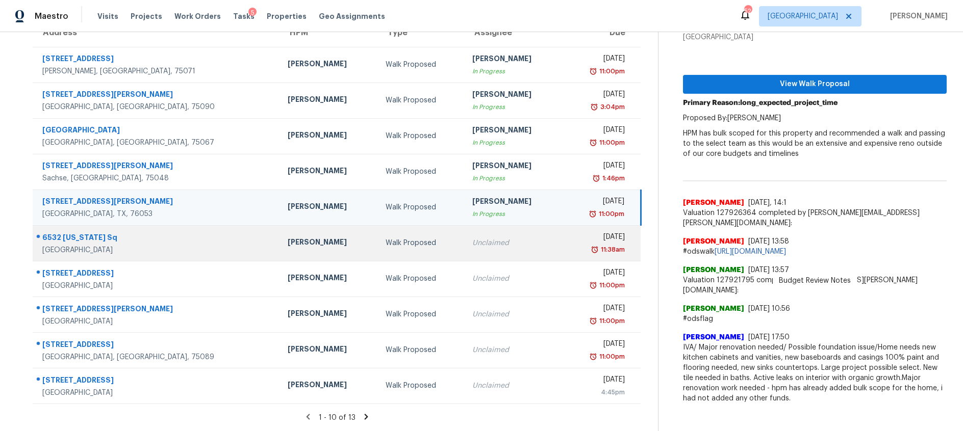
click at [386, 249] on td "Walk Proposed" at bounding box center [420, 243] width 87 height 36
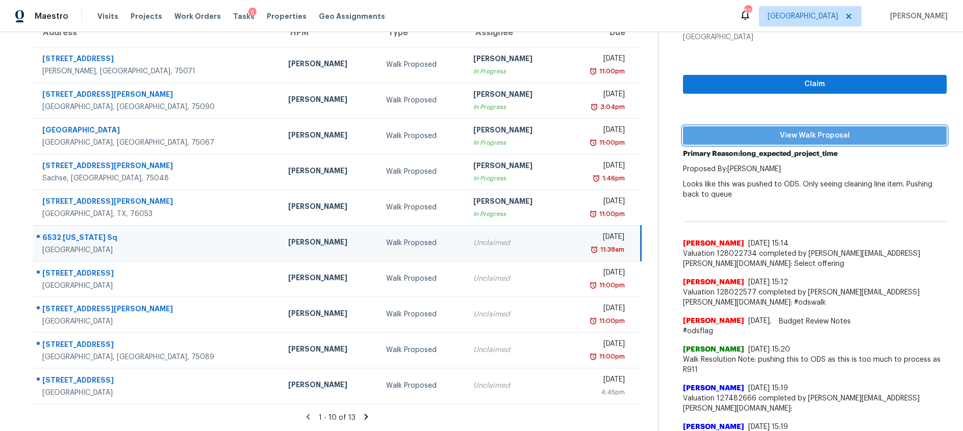
click at [756, 136] on span "View Walk Proposal" at bounding box center [814, 135] width 247 height 13
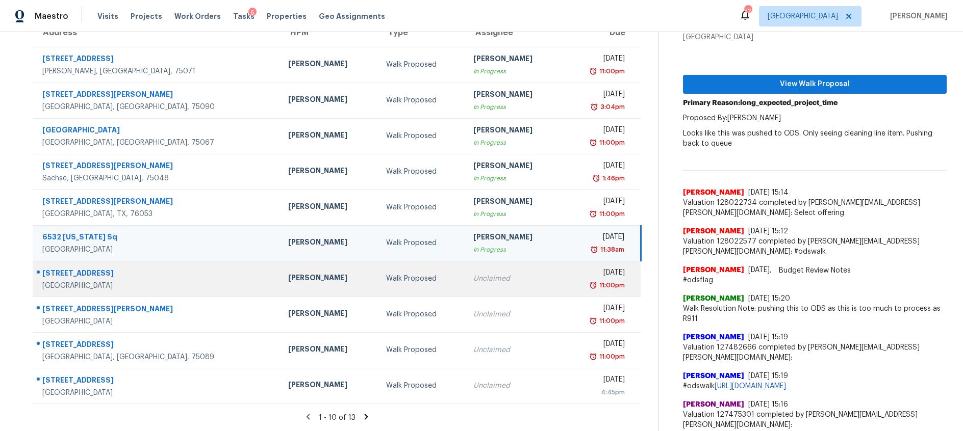
click at [386, 281] on div "Walk Proposed" at bounding box center [421, 279] width 70 height 10
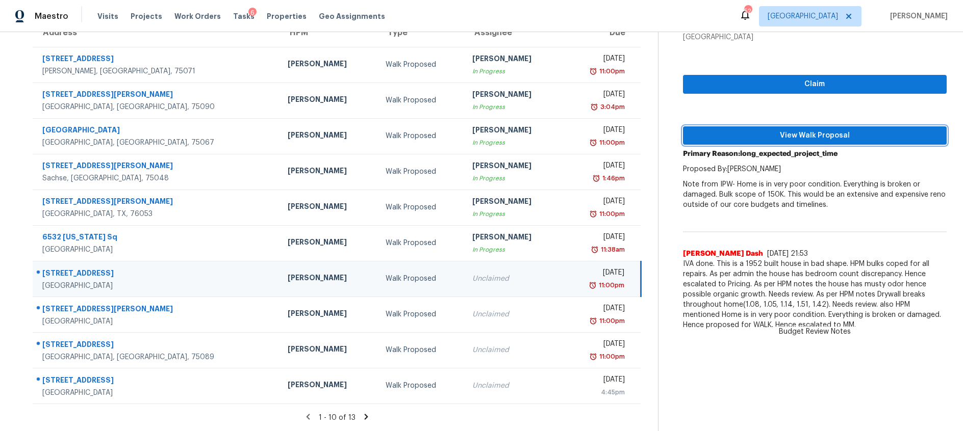
click at [750, 133] on span "View Walk Proposal" at bounding box center [814, 135] width 247 height 13
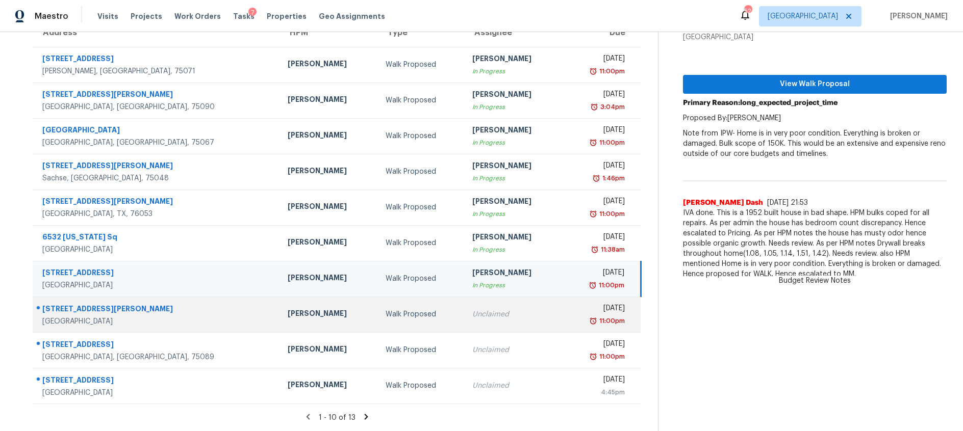
click at [385, 313] on div "Walk Proposed" at bounding box center [420, 314] width 70 height 10
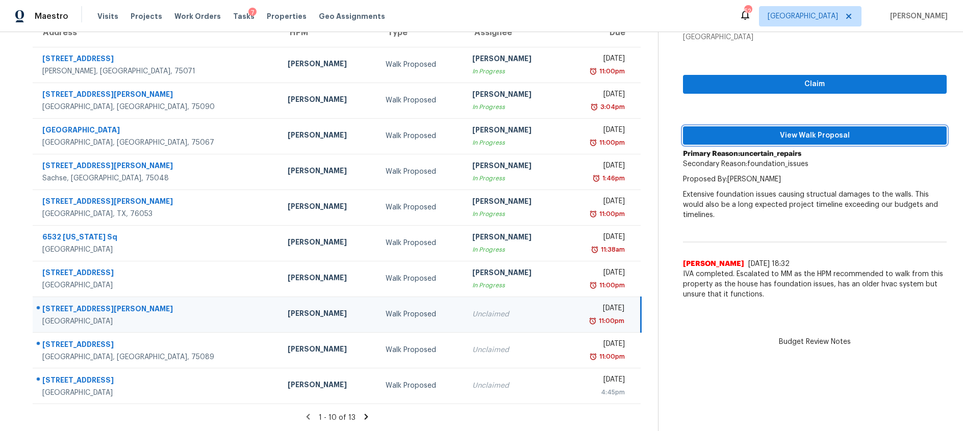
click at [786, 137] on span "View Walk Proposal" at bounding box center [814, 135] width 247 height 13
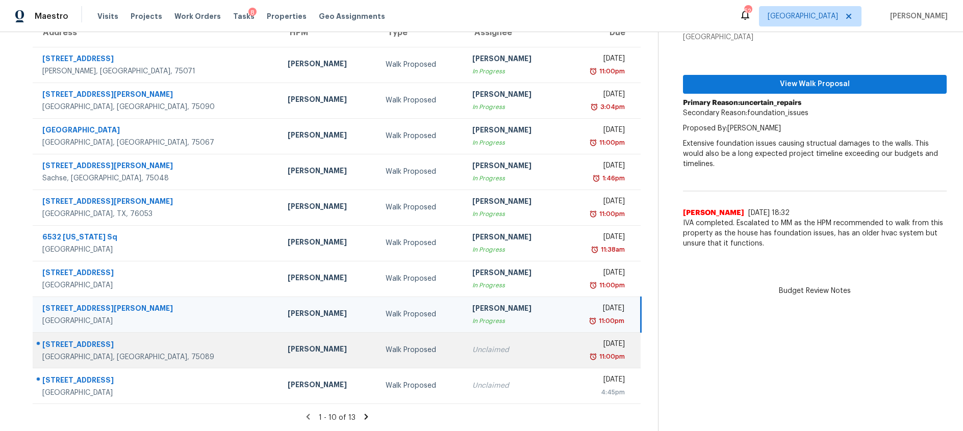
click at [412, 346] on div "Walk Proposed" at bounding box center [420, 350] width 70 height 10
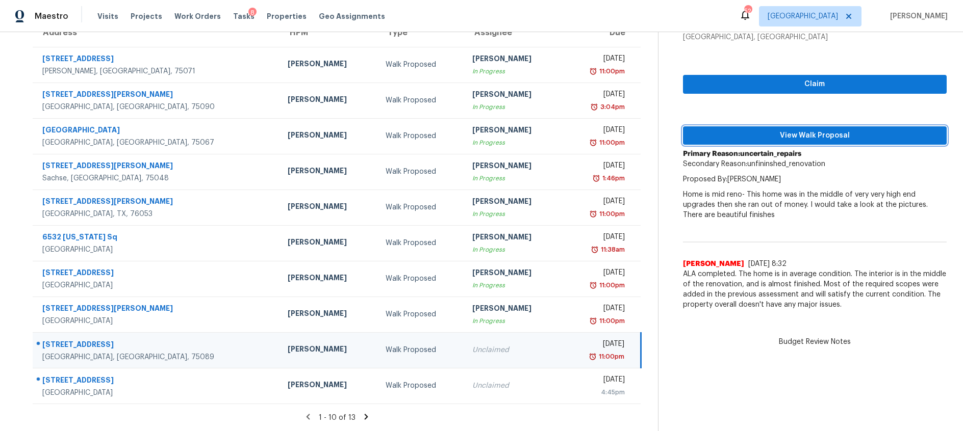
click at [808, 137] on span "View Walk Proposal" at bounding box center [814, 135] width 247 height 13
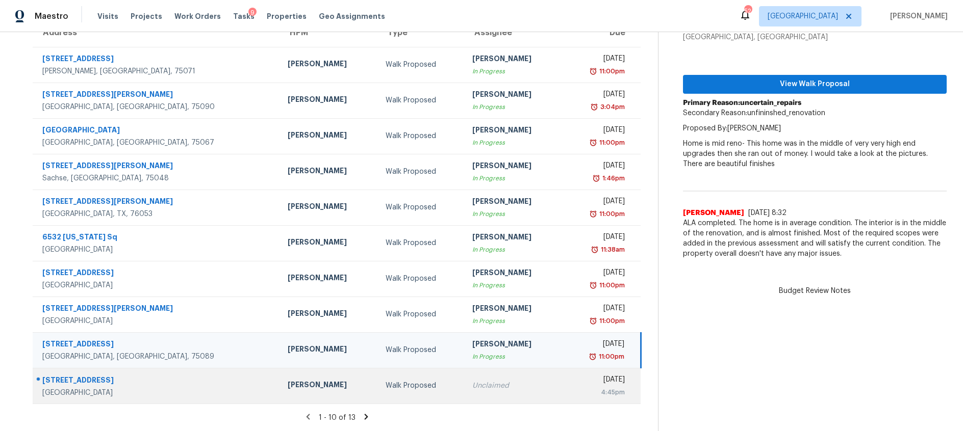
click at [471, 379] on td "Unclaimed" at bounding box center [513, 386] width 98 height 36
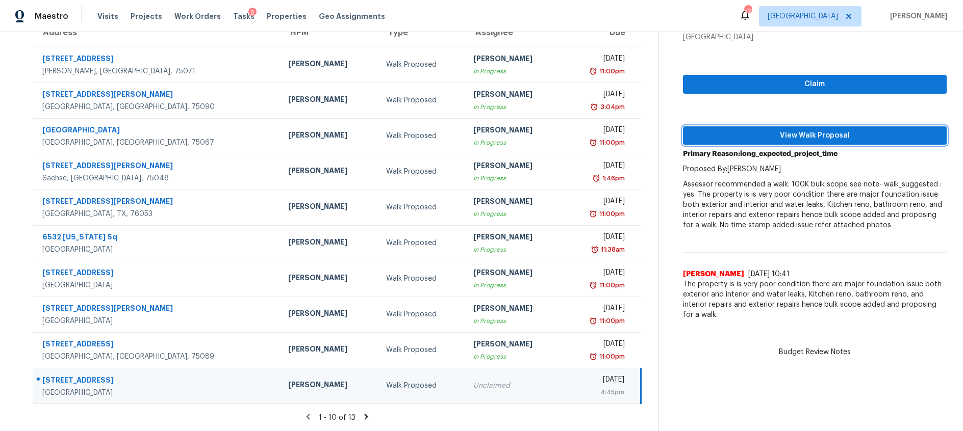
click at [739, 136] on span "View Walk Proposal" at bounding box center [814, 135] width 247 height 13
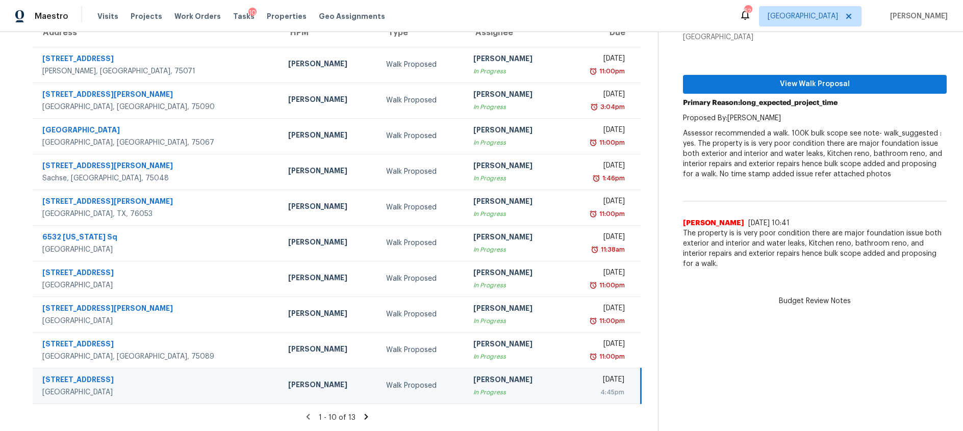
click at [365, 418] on icon at bounding box center [366, 417] width 4 height 6
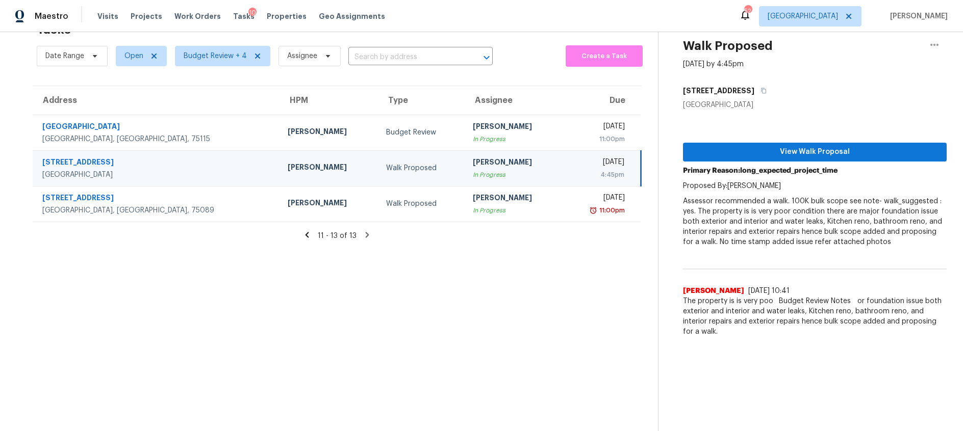
click at [386, 166] on div "Walk Proposed" at bounding box center [421, 168] width 70 height 10
click at [746, 151] on span "View Walk Proposal" at bounding box center [814, 152] width 247 height 13
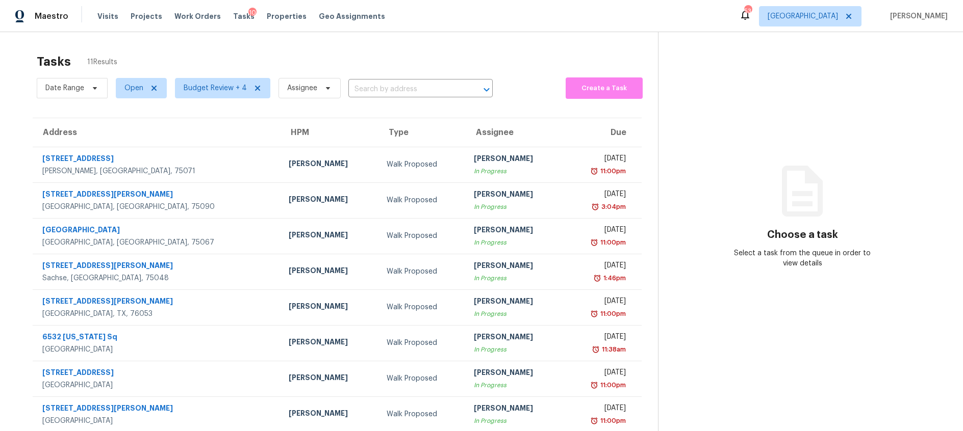
scroll to position [100, 0]
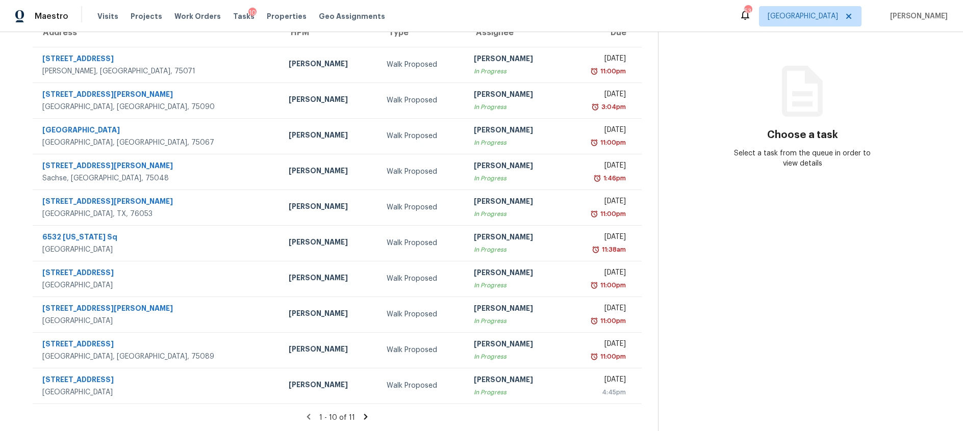
click at [364, 417] on icon at bounding box center [365, 417] width 4 height 6
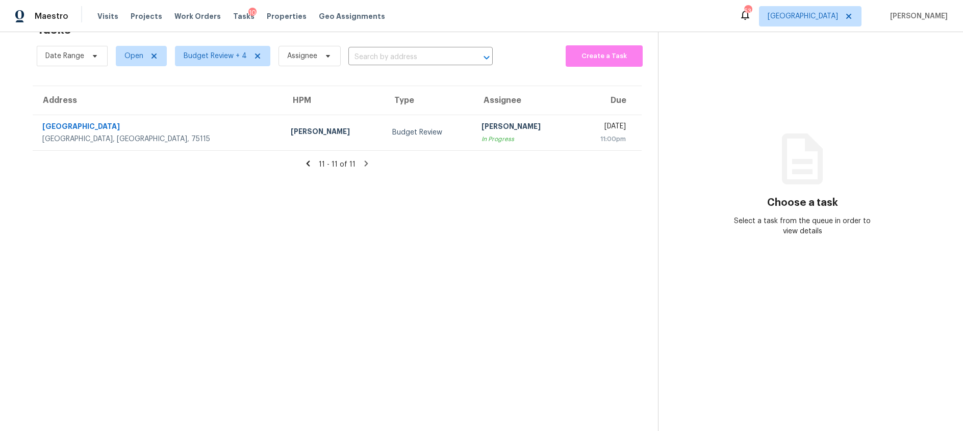
click at [309, 164] on icon at bounding box center [308, 164] width 4 height 6
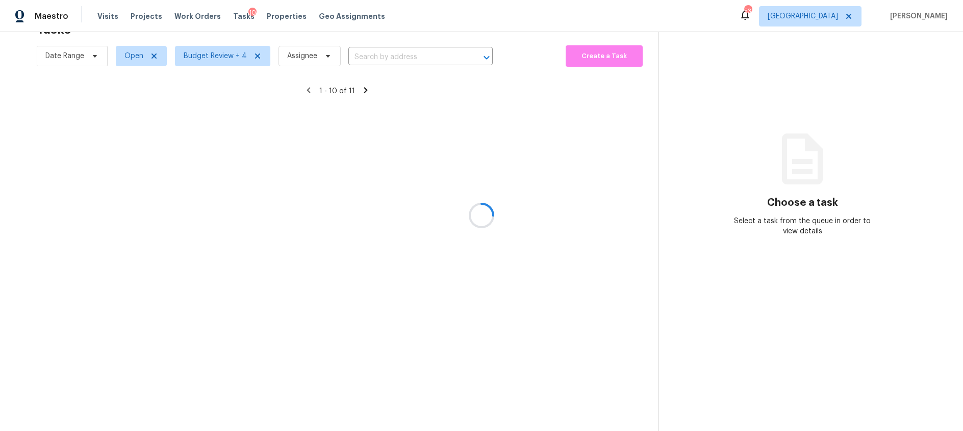
scroll to position [100, 0]
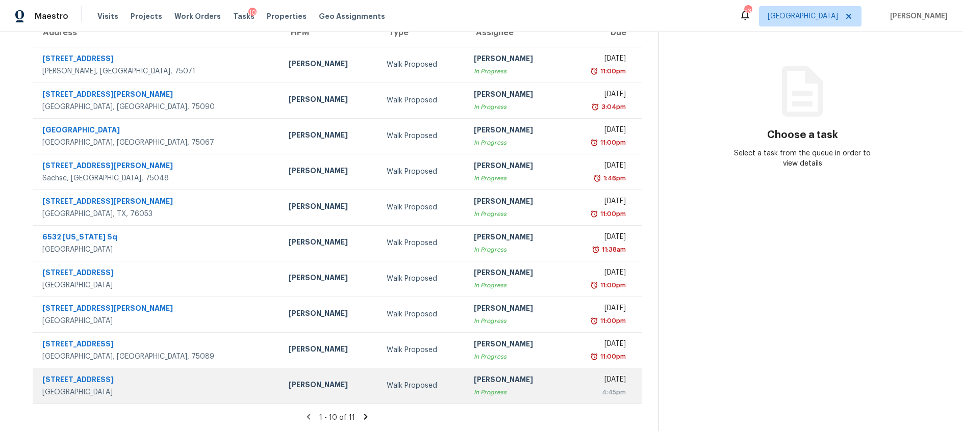
click at [476, 382] on div "[PERSON_NAME]" at bounding box center [515, 381] width 82 height 13
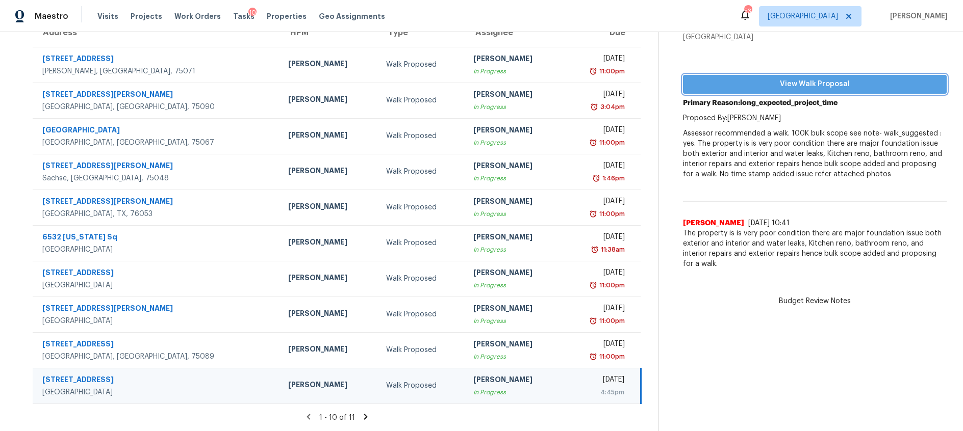
click at [777, 82] on span "View Walk Proposal" at bounding box center [814, 84] width 247 height 13
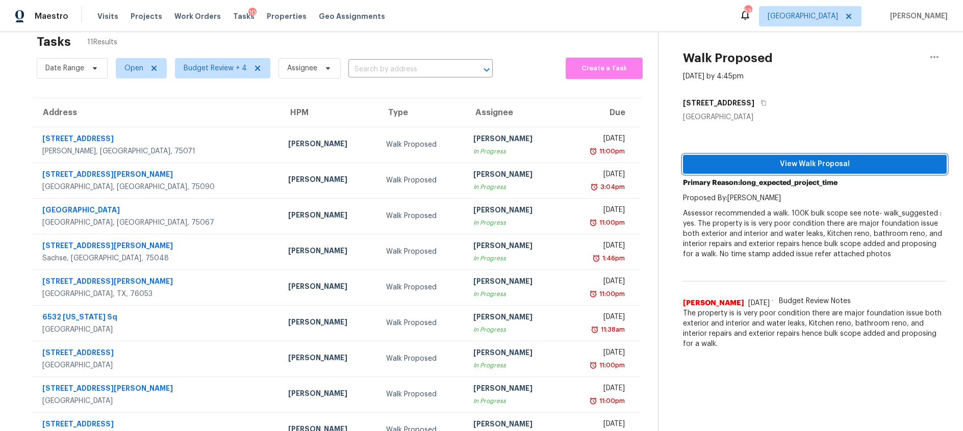
scroll to position [0, 0]
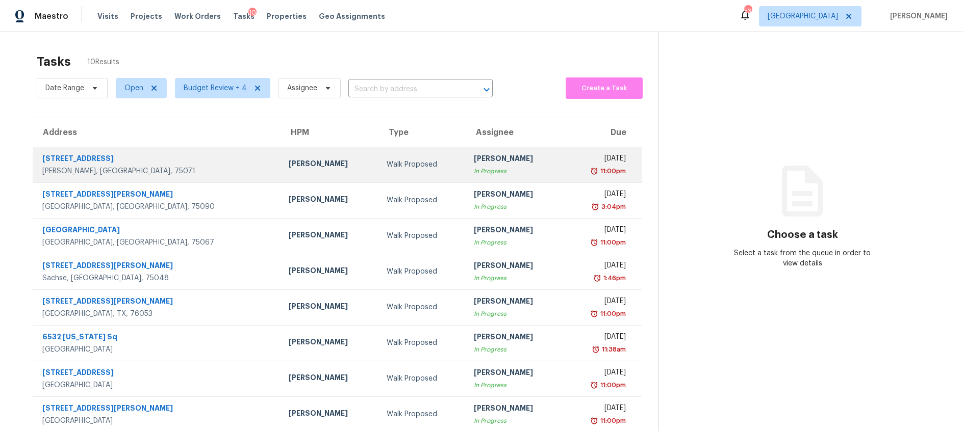
click at [393, 166] on div "Walk Proposed" at bounding box center [421, 165] width 71 height 10
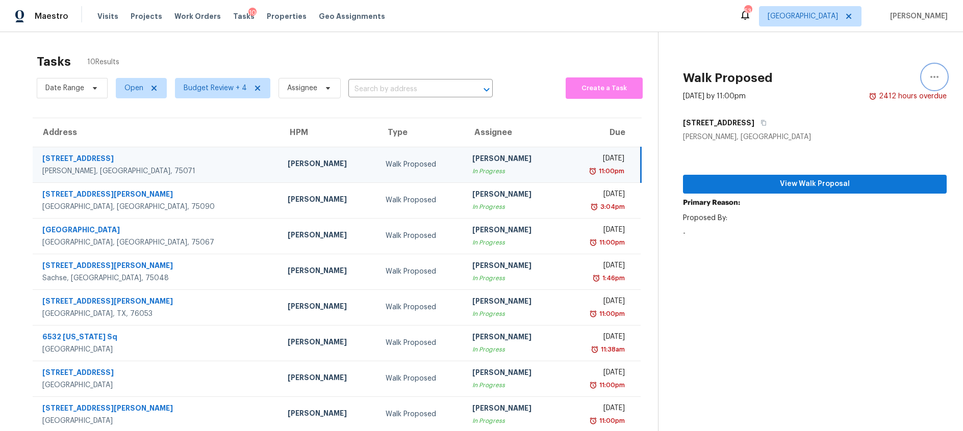
click at [937, 79] on icon "button" at bounding box center [934, 77] width 12 height 12
click at [385, 164] on div "Walk Proposed" at bounding box center [420, 165] width 70 height 10
